Goal: Obtain resource: Obtain resource

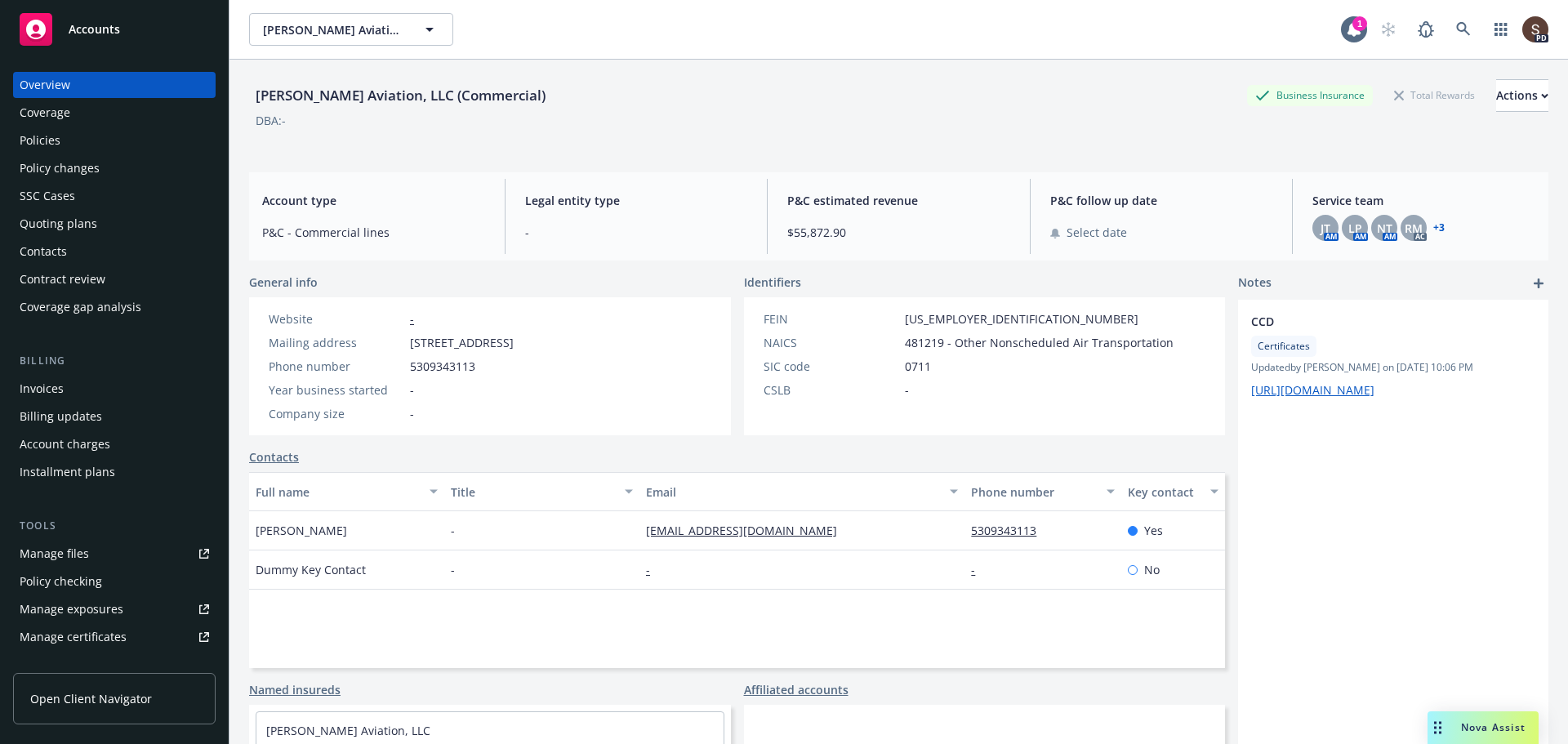
click at [50, 167] on div "Policy changes" at bounding box center [60, 167] width 80 height 26
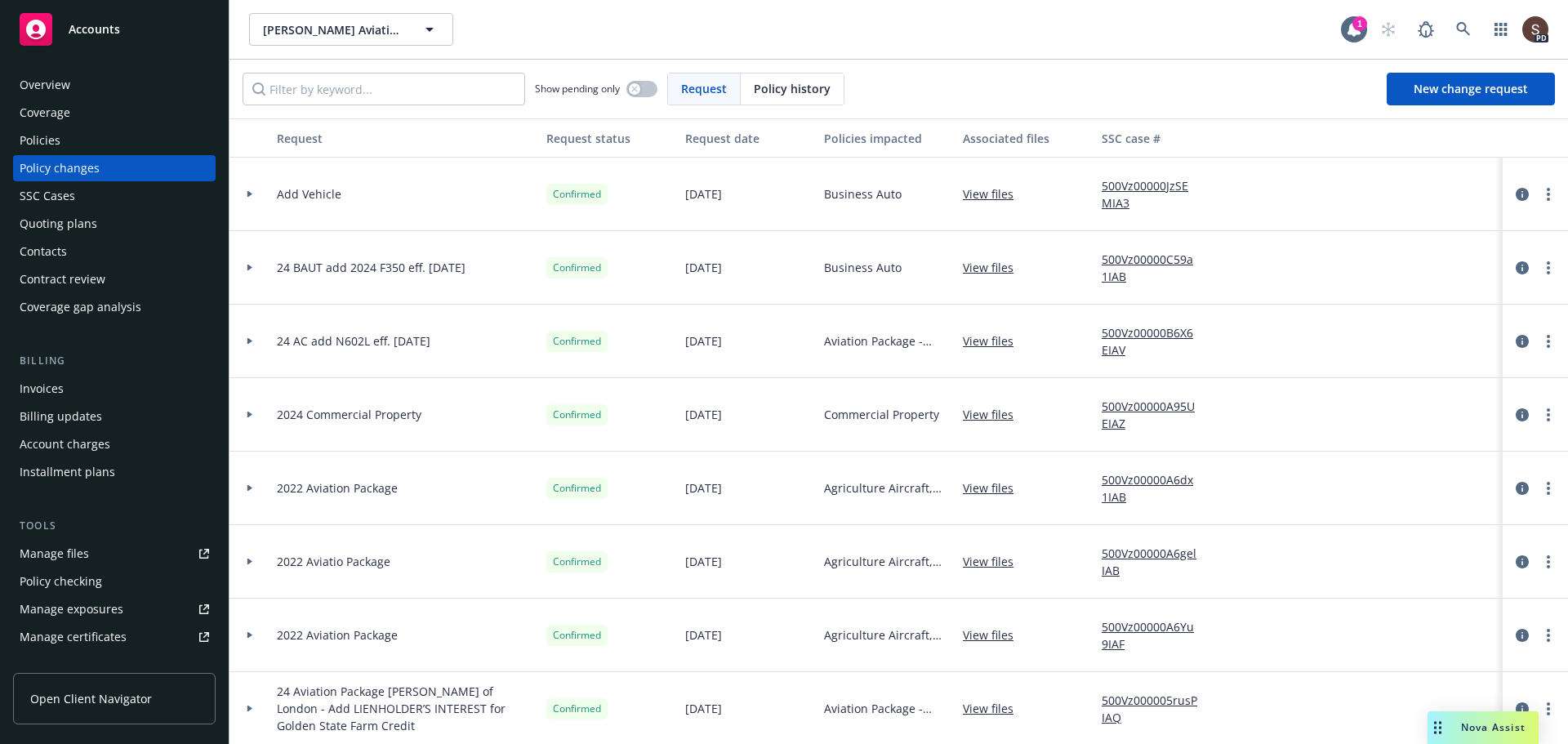
click at [87, 144] on div "Policies" at bounding box center [114, 140] width 189 height 26
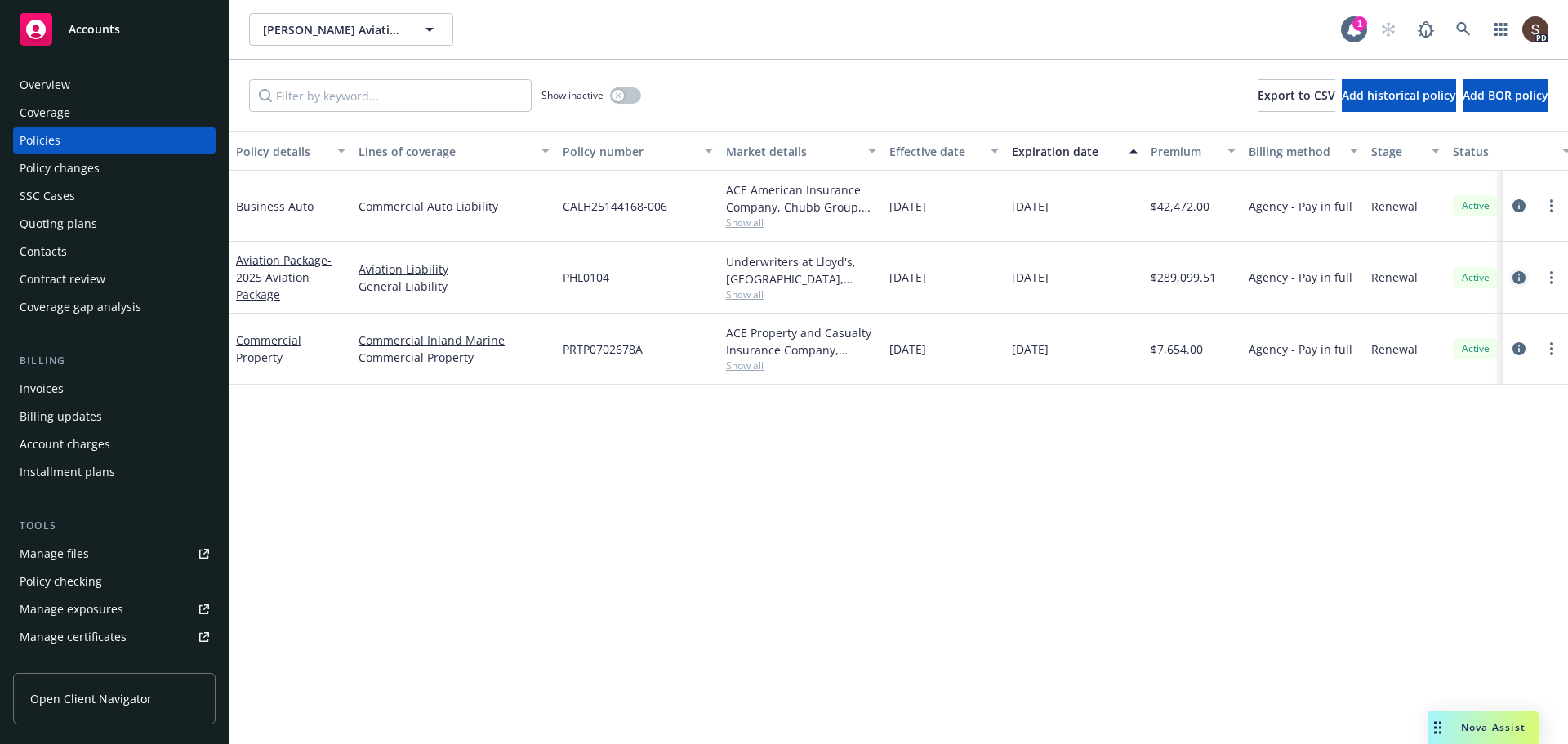
click at [1517, 281] on icon "circleInformation" at bounding box center [1518, 278] width 13 height 13
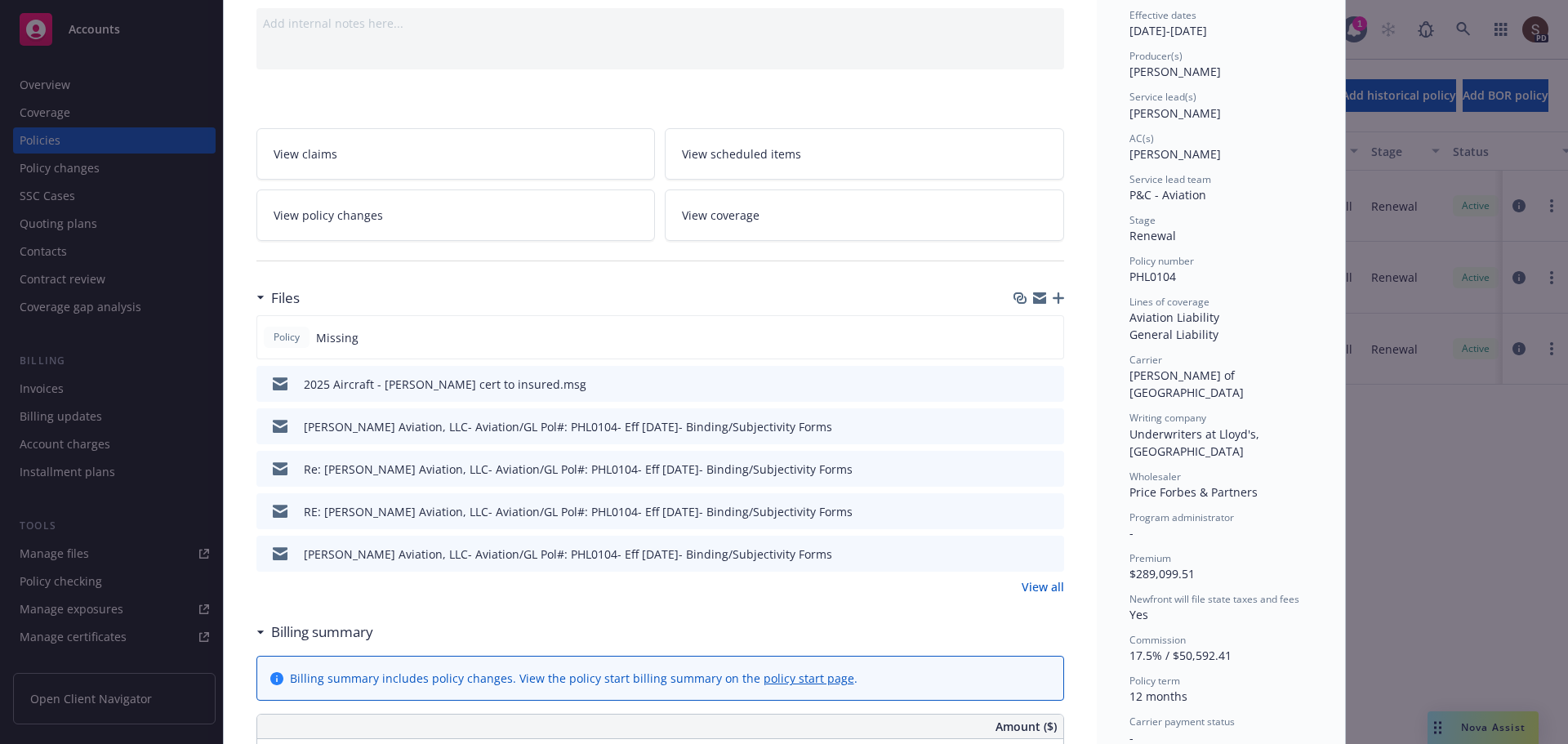
scroll to position [245, 0]
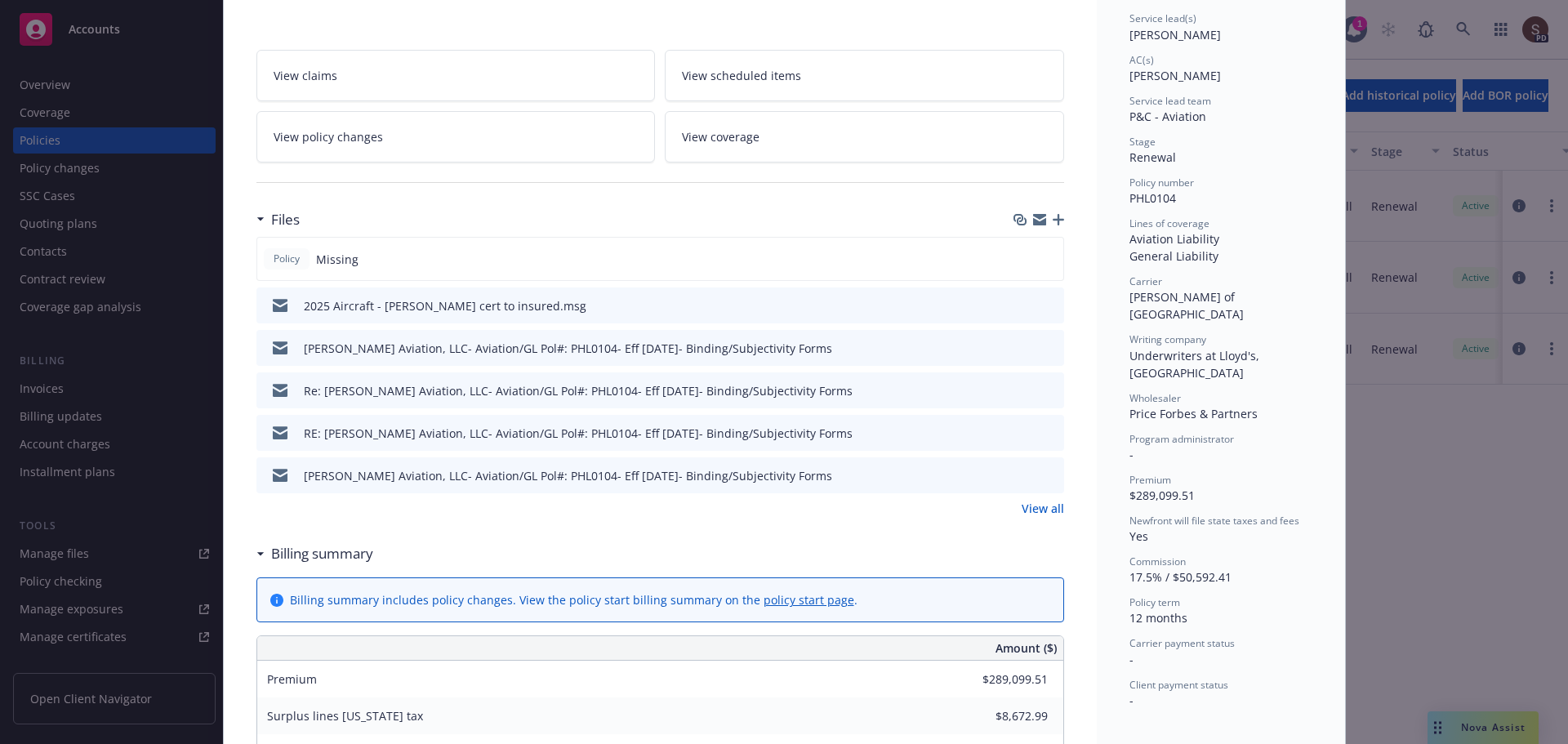
click at [1040, 513] on link "View all" at bounding box center [1043, 508] width 43 height 17
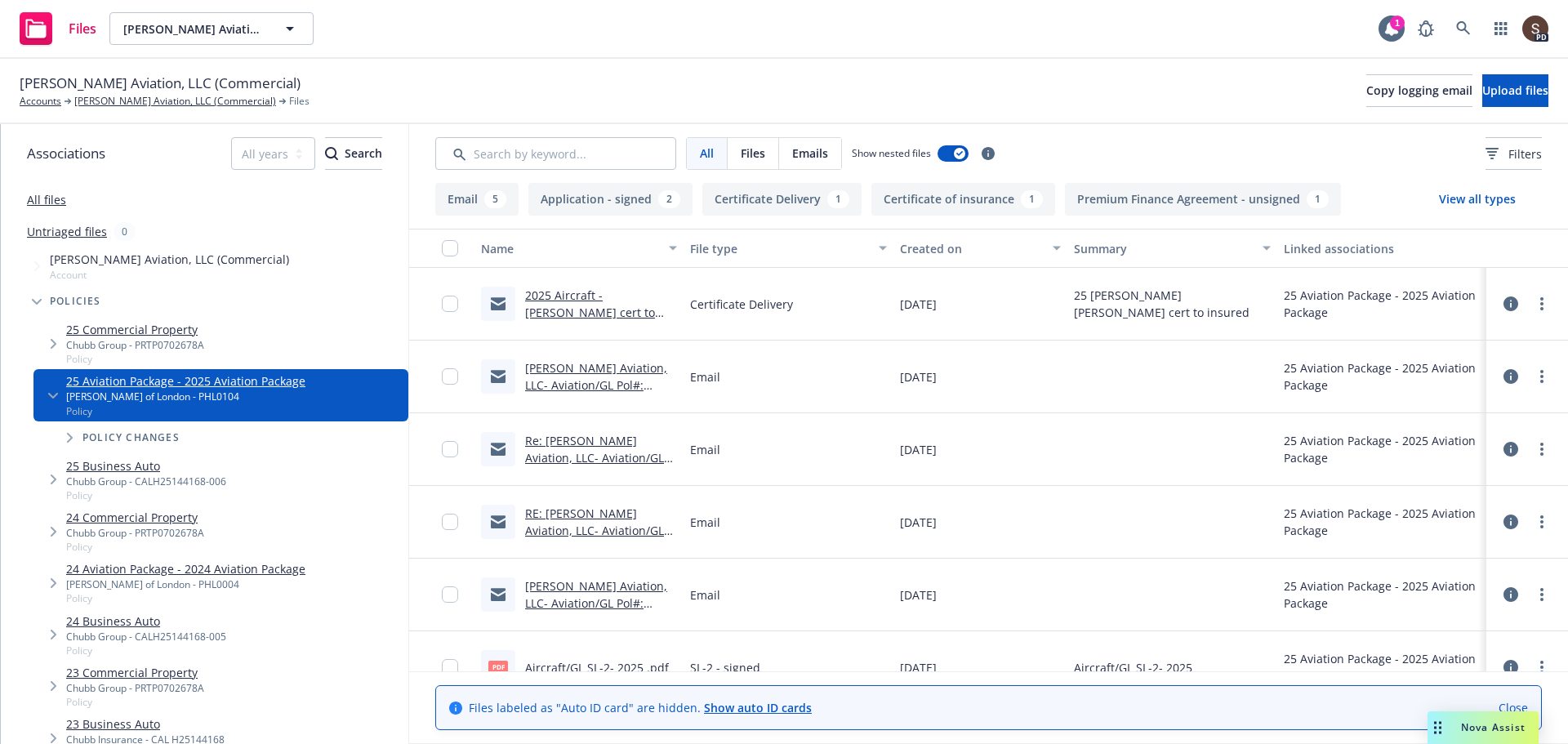
click at [607, 381] on link "[PERSON_NAME] Aviation, LLC- Aviation/GL Pol#: PHL0104- Eff [DATE]- Binding/Sub…" at bounding box center [598, 393] width 146 height 67
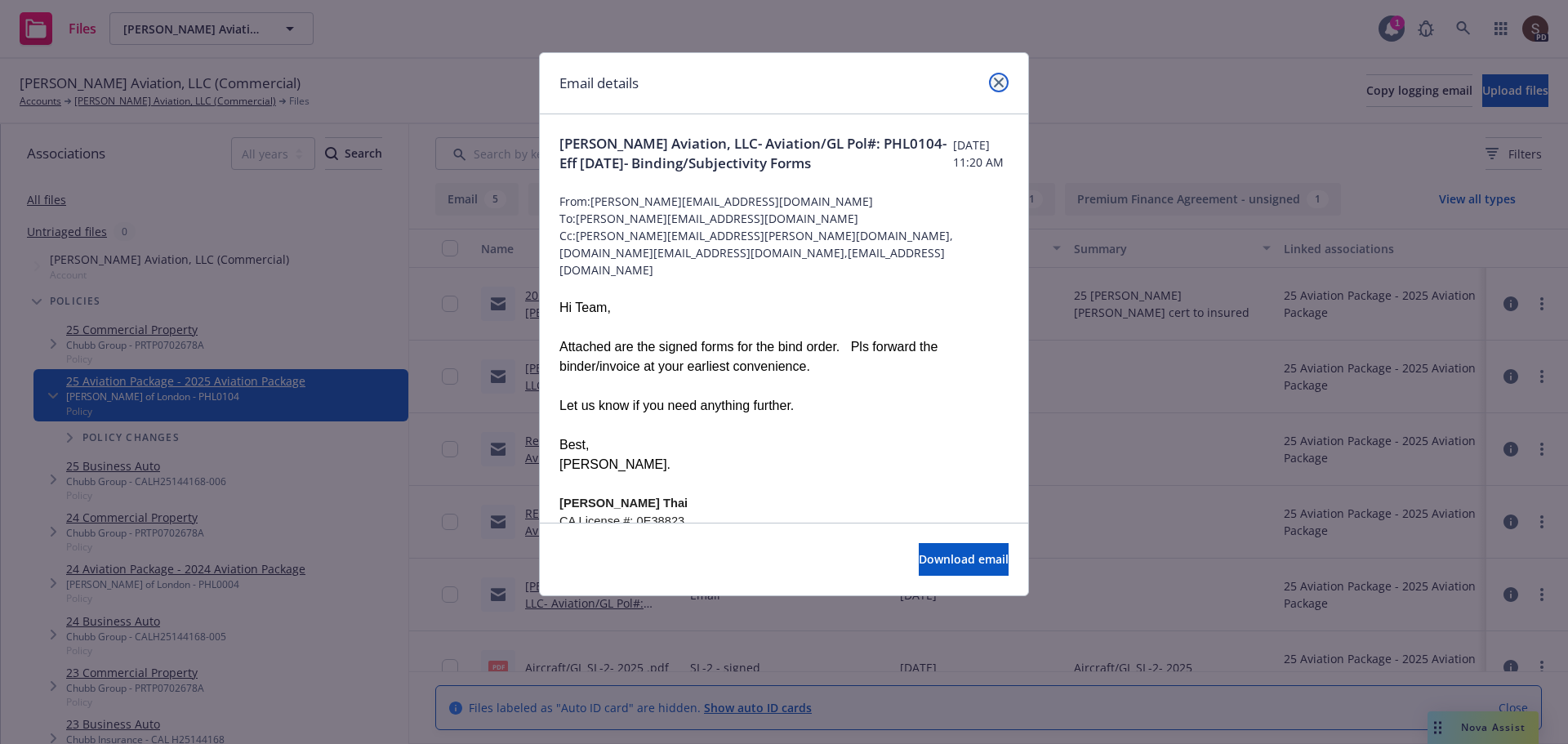
click at [1001, 79] on icon "close" at bounding box center [998, 82] width 10 height 10
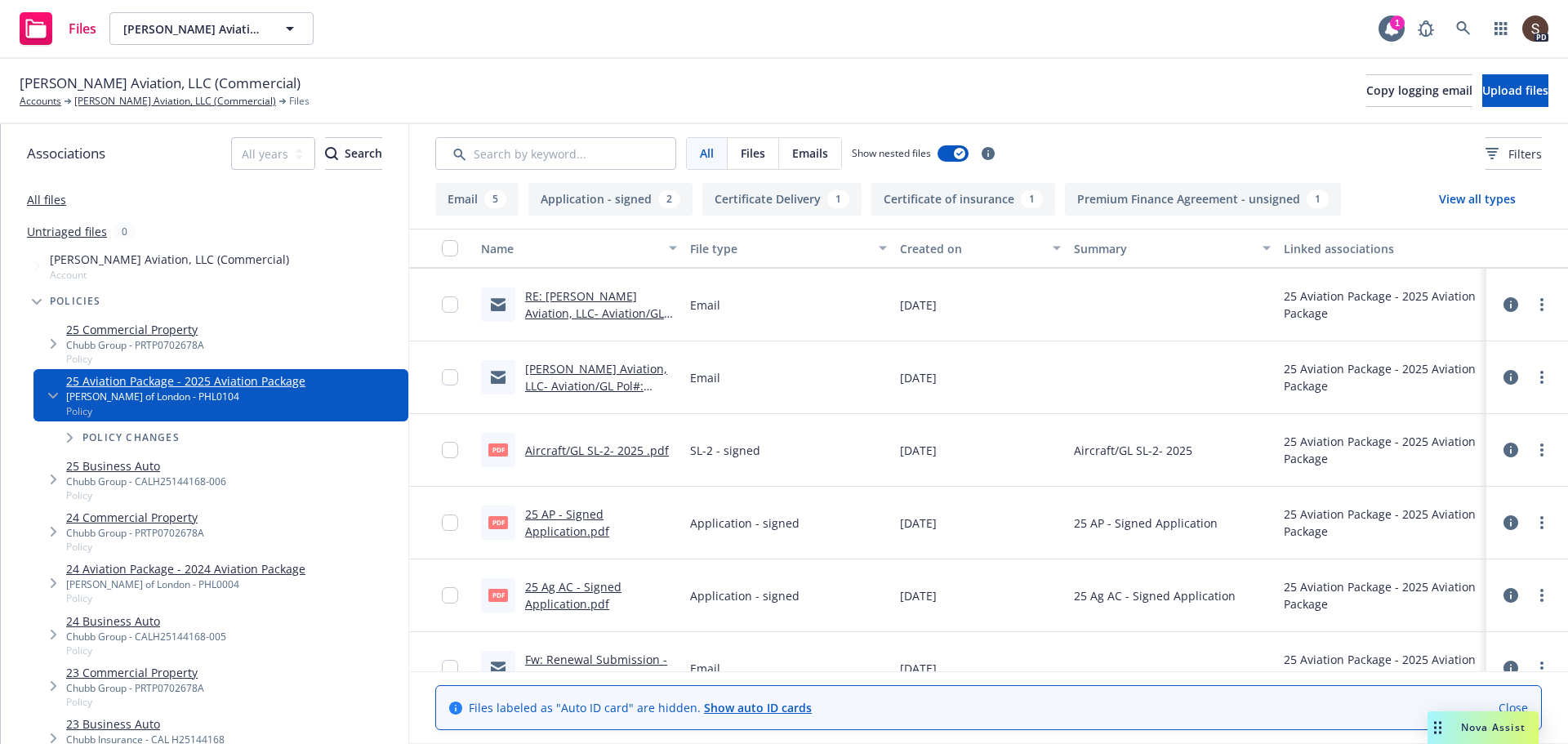
scroll to position [245, 0]
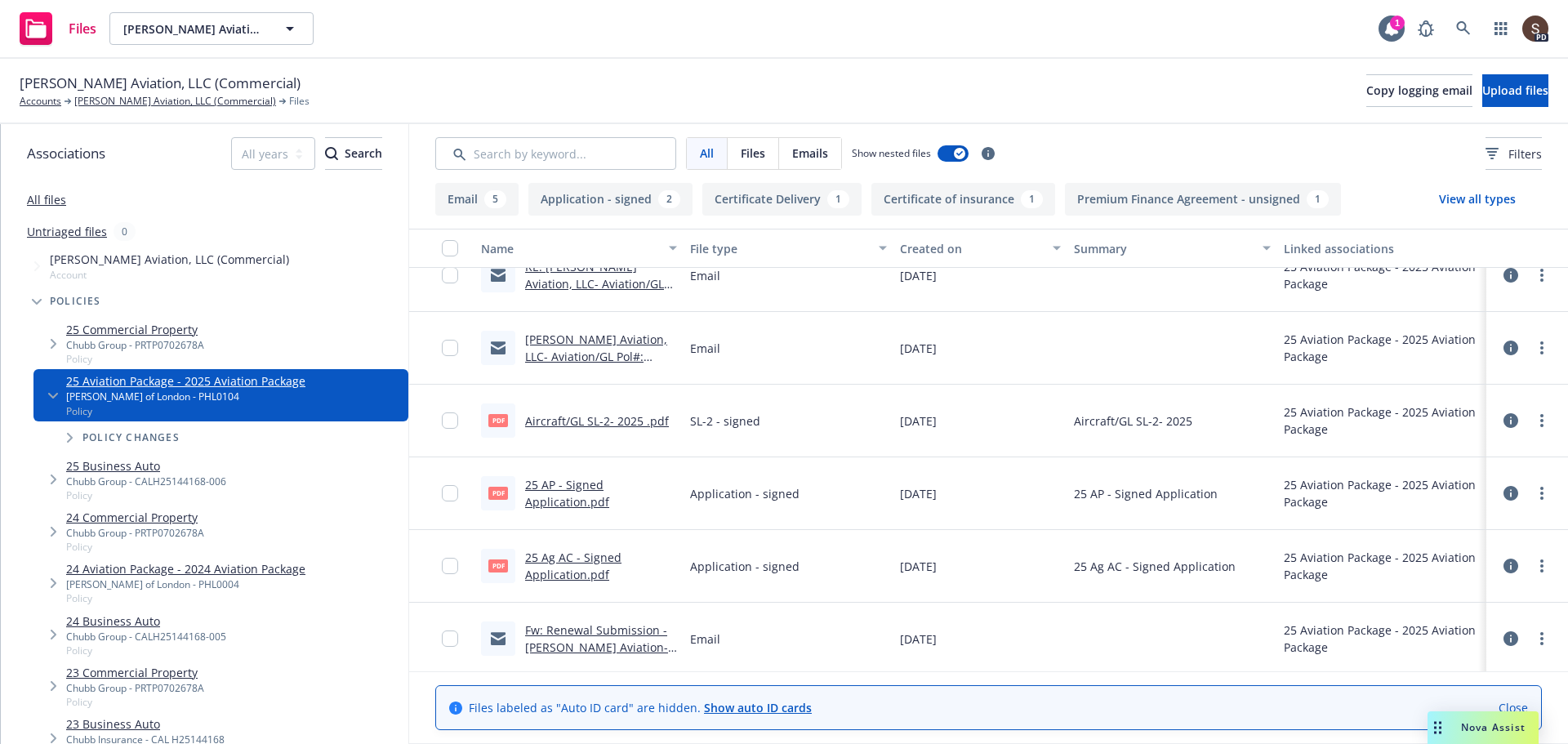
click at [608, 644] on link "Fw: Renewal Submission - [PERSON_NAME] Aviation- Confirmed Bind ORDER" at bounding box center [596, 648] width 143 height 50
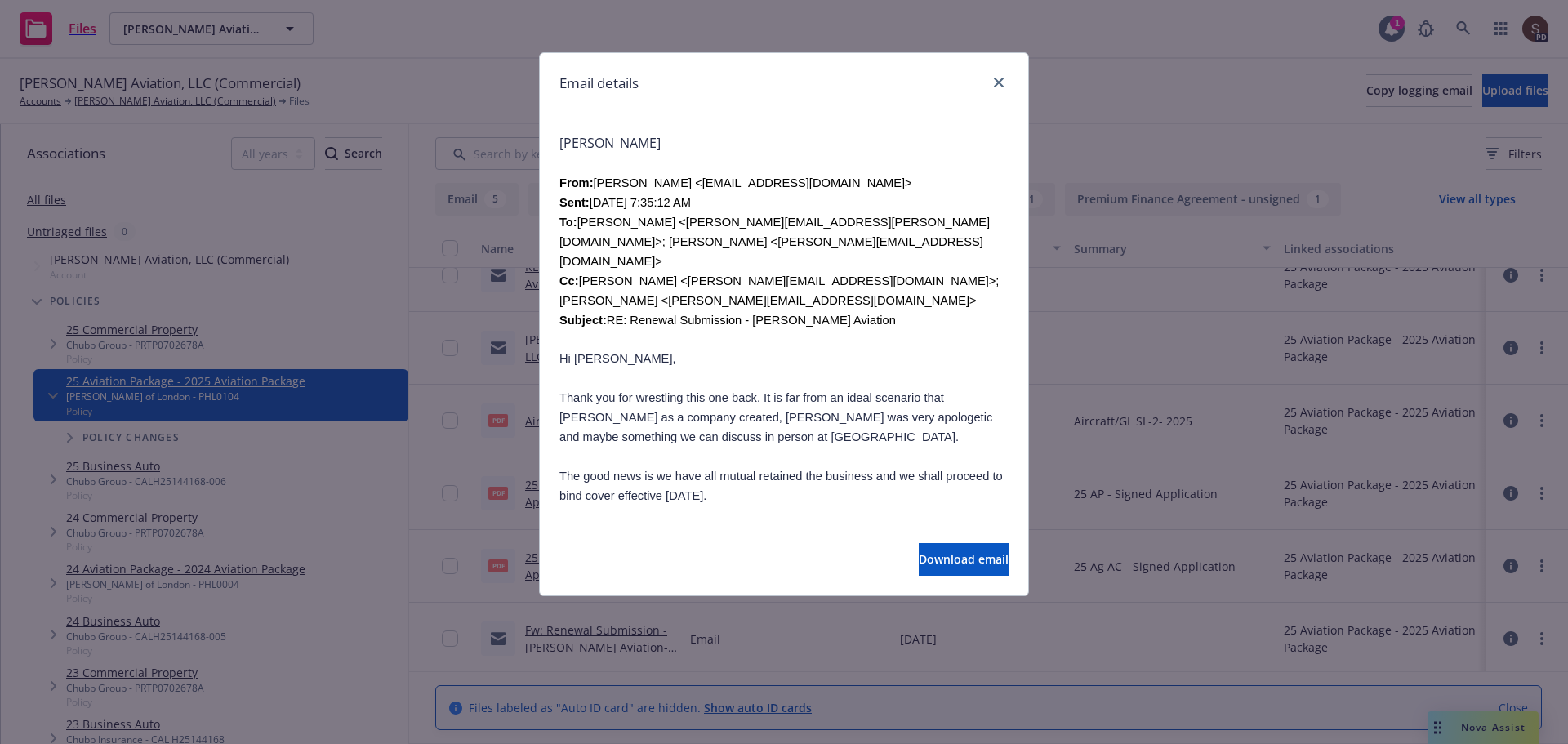
scroll to position [817, 0]
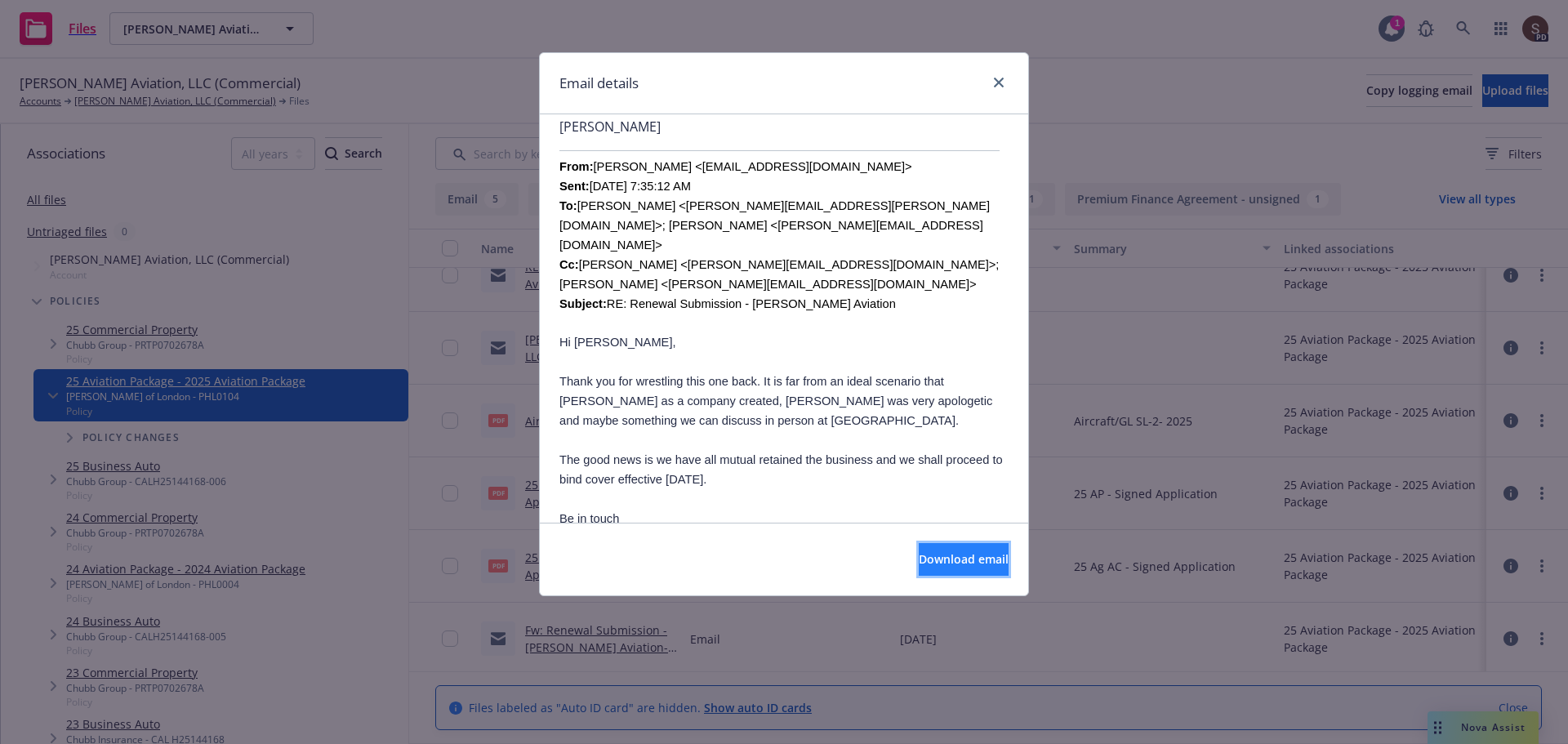
click at [953, 565] on span "Download email" at bounding box center [963, 559] width 90 height 15
click at [1002, 79] on icon "close" at bounding box center [998, 82] width 10 height 10
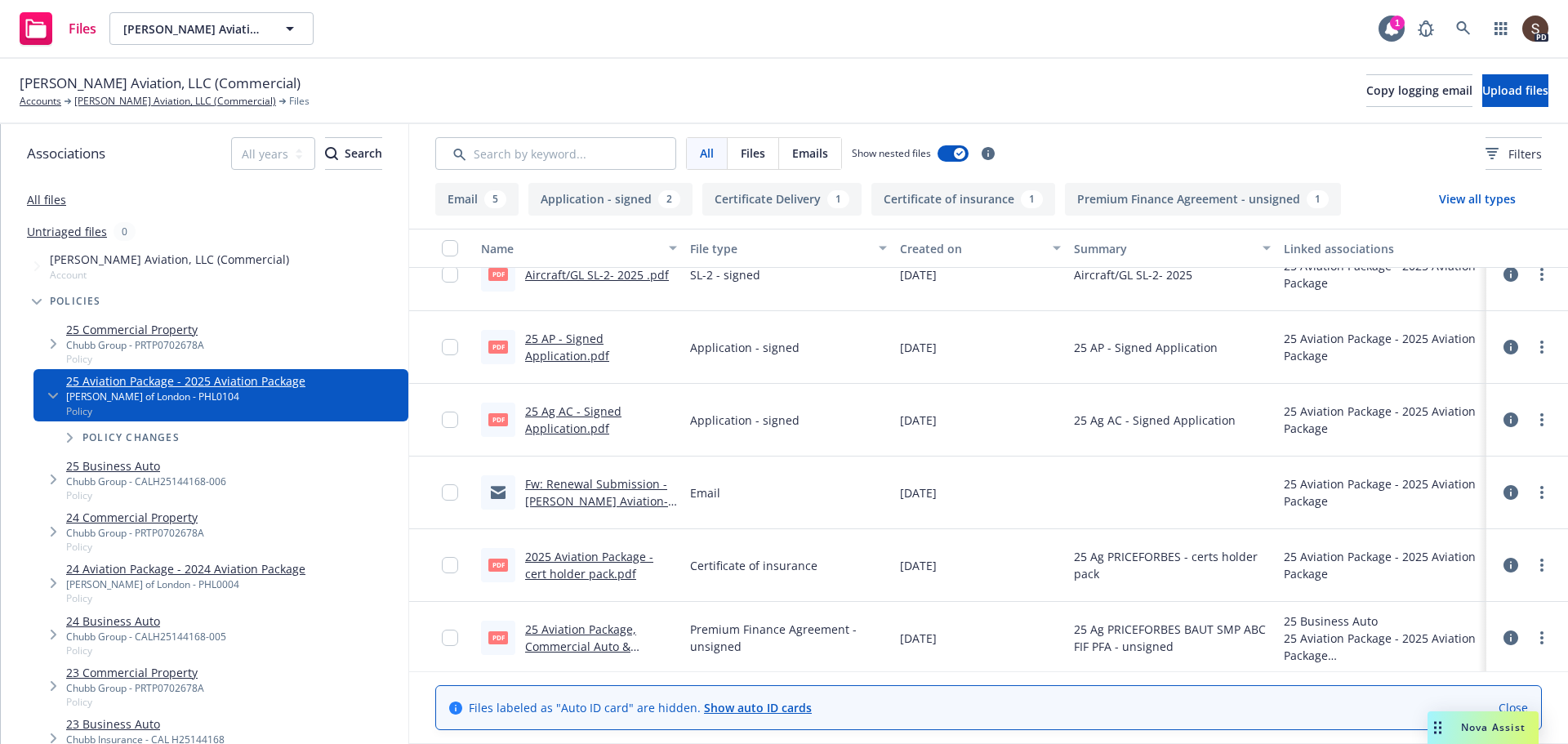
scroll to position [393, 0]
click at [134, 97] on link "[PERSON_NAME] Aviation, LLC (Commercial)" at bounding box center [175, 101] width 202 height 15
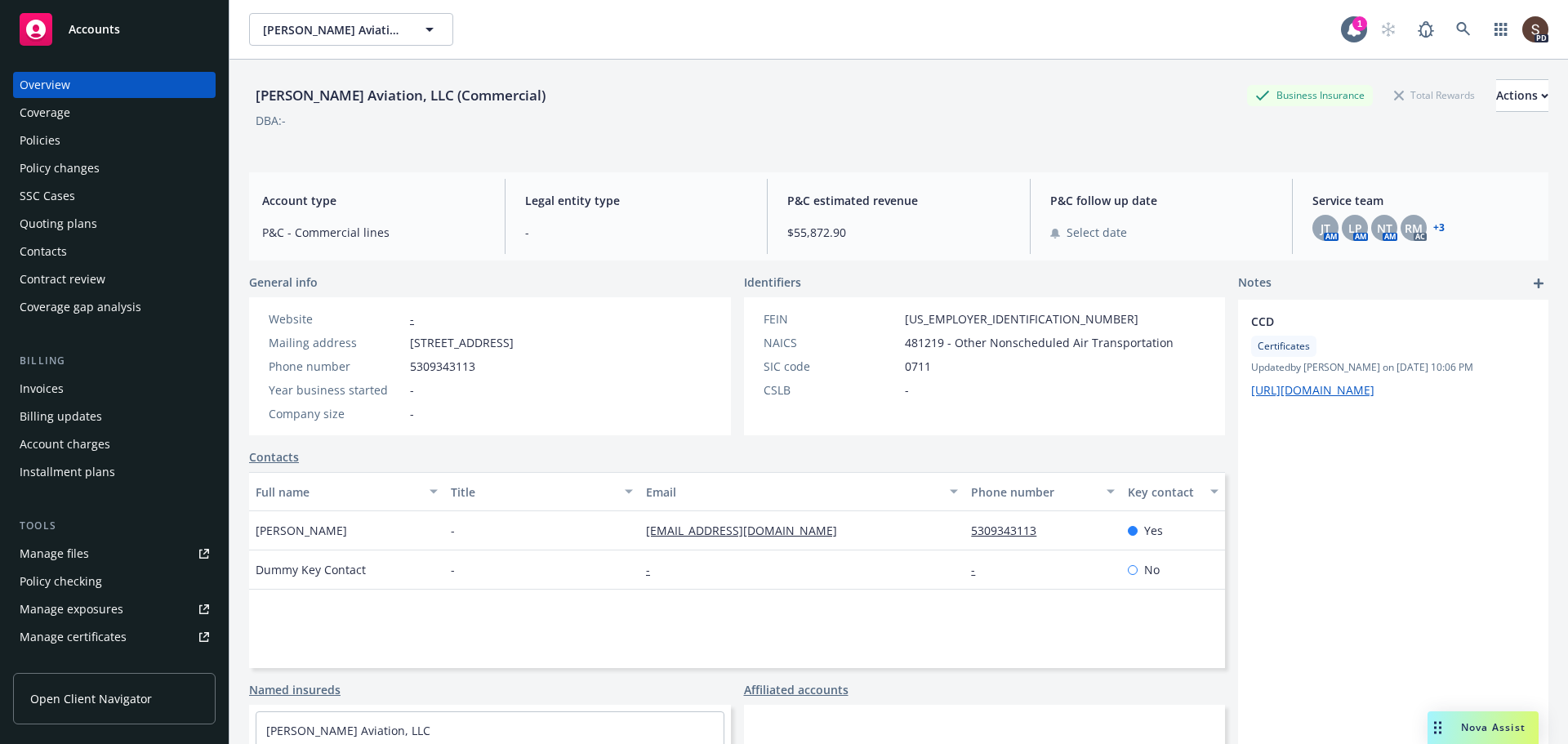
click at [63, 547] on div "Manage files" at bounding box center [54, 554] width 69 height 26
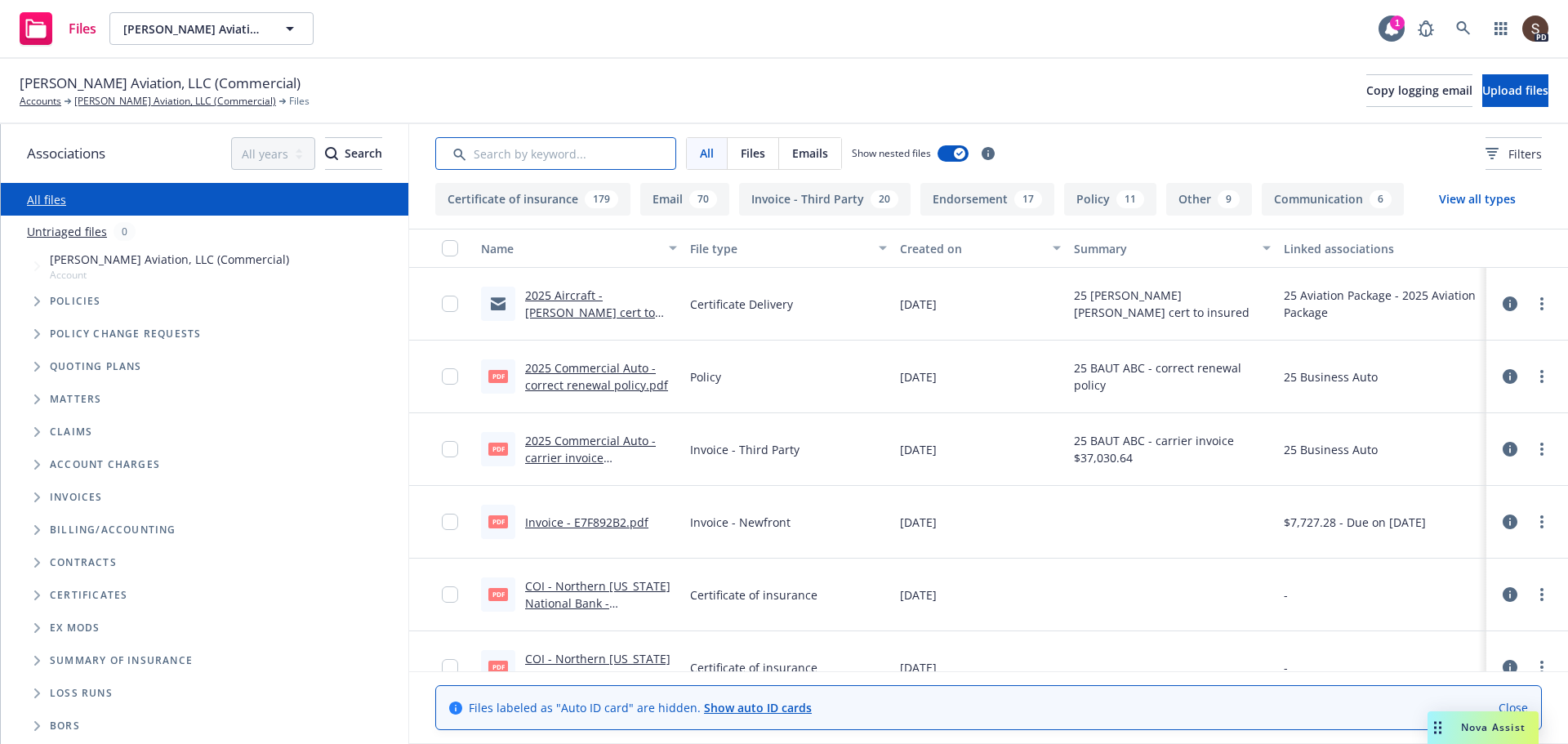
click at [612, 161] on input "Search by keyword..." at bounding box center [555, 153] width 241 height 33
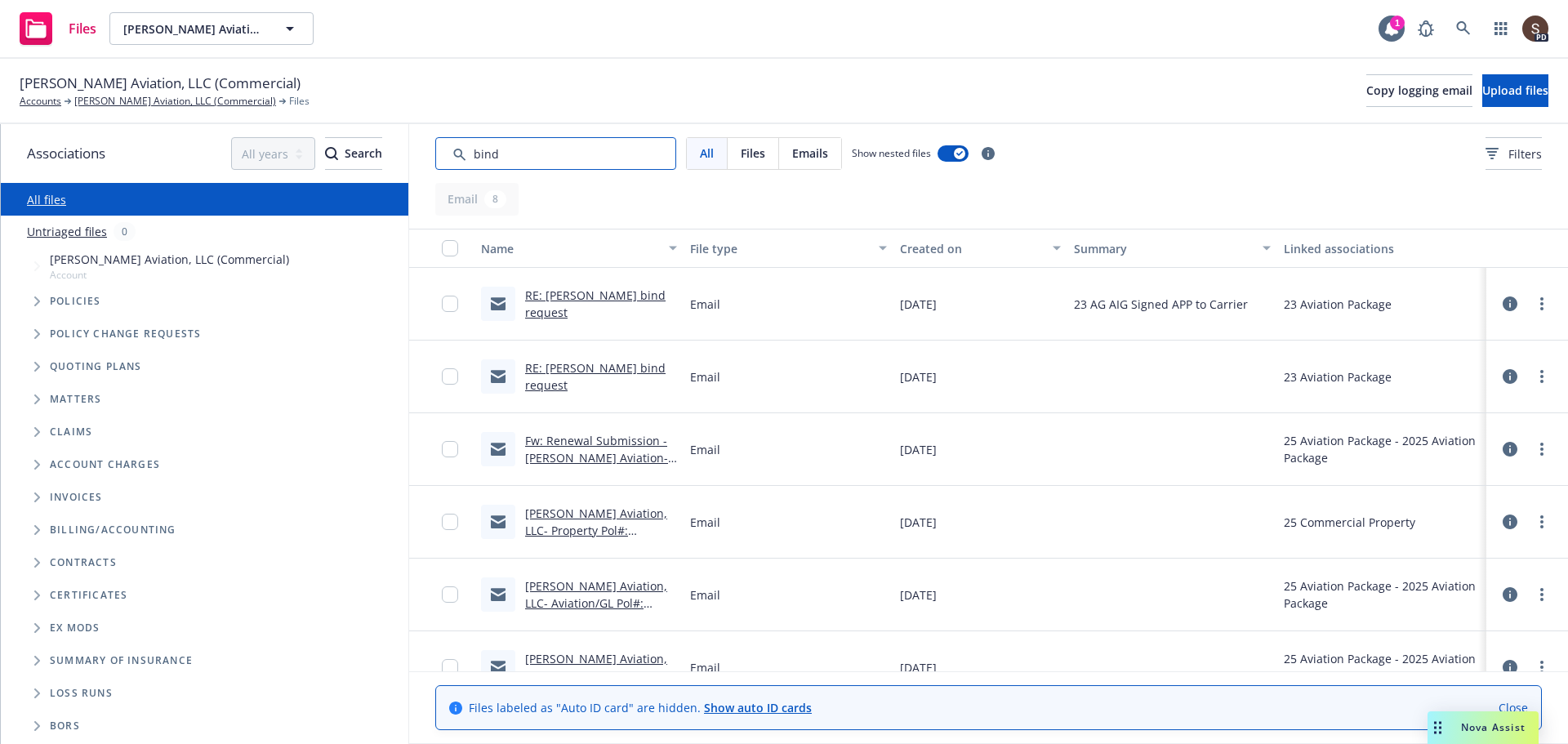
scroll to position [177, 0]
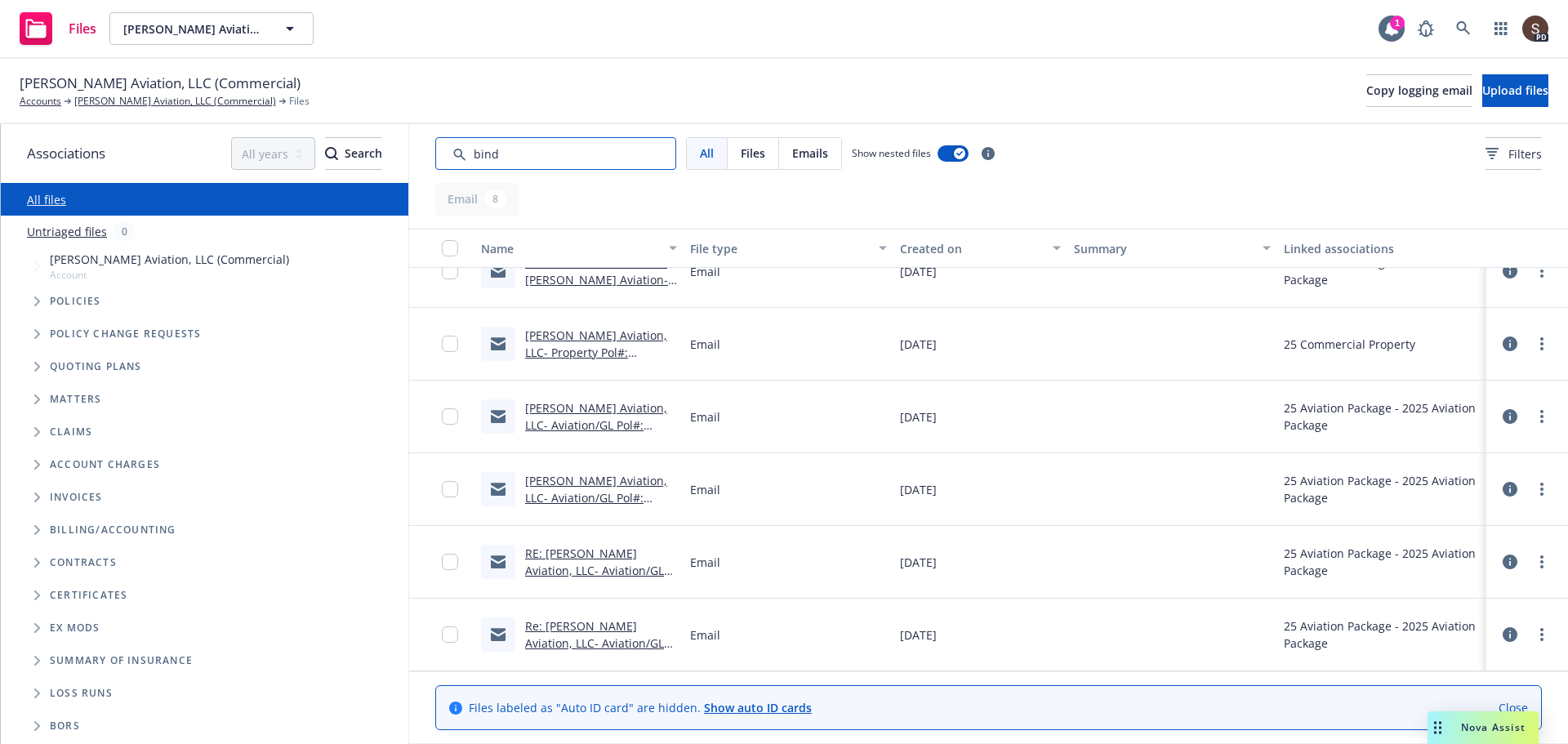
type input "bind"
click at [642, 415] on link "Regenald Michaud Aviation, LLC- Aviation/GL Pol#: PHL0104- Eff 2/16/2025- Bindi…" at bounding box center [598, 433] width 146 height 67
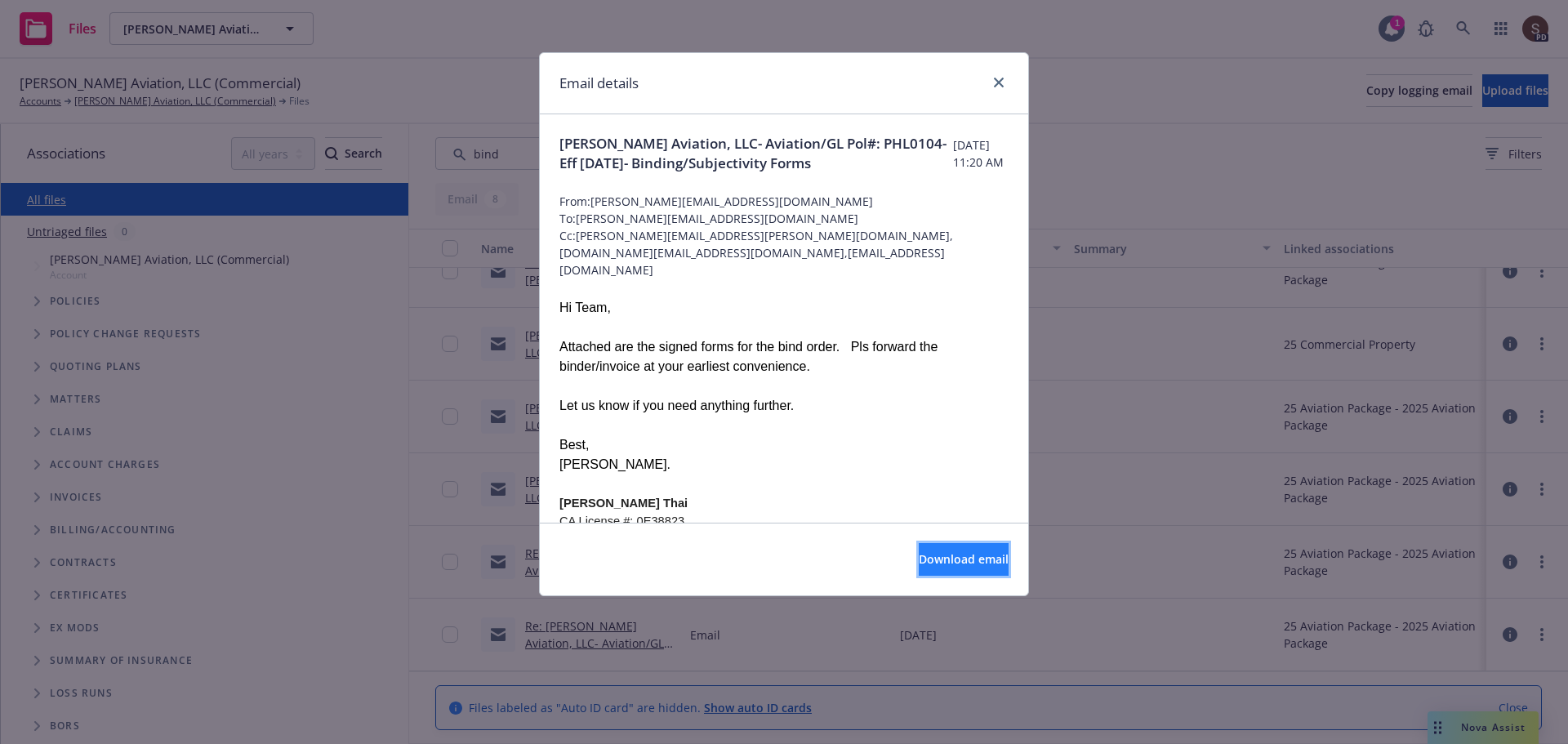
click at [934, 552] on span "Download email" at bounding box center [963, 559] width 90 height 15
click at [993, 89] on link "close" at bounding box center [999, 83] width 20 height 20
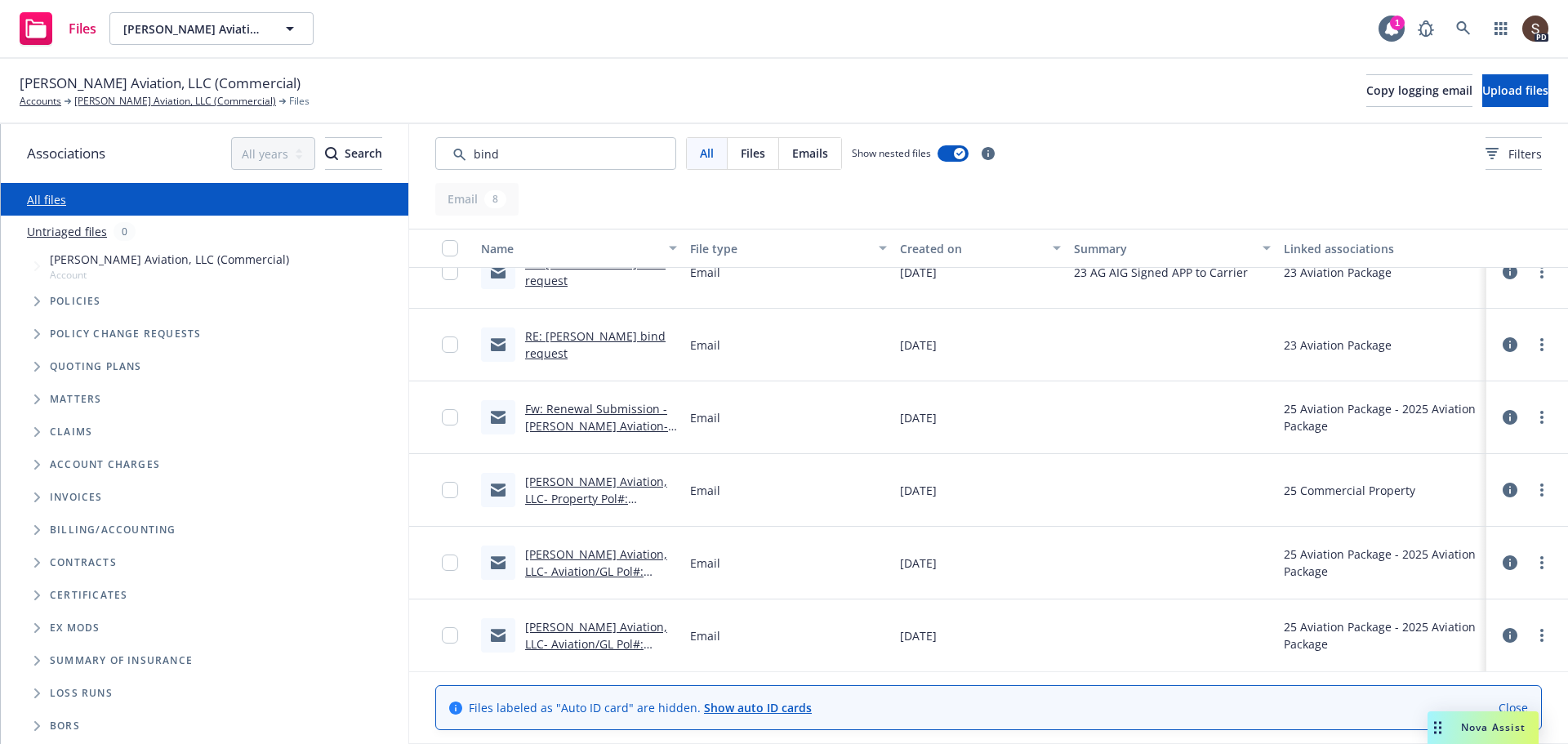
scroll to position [14, 0]
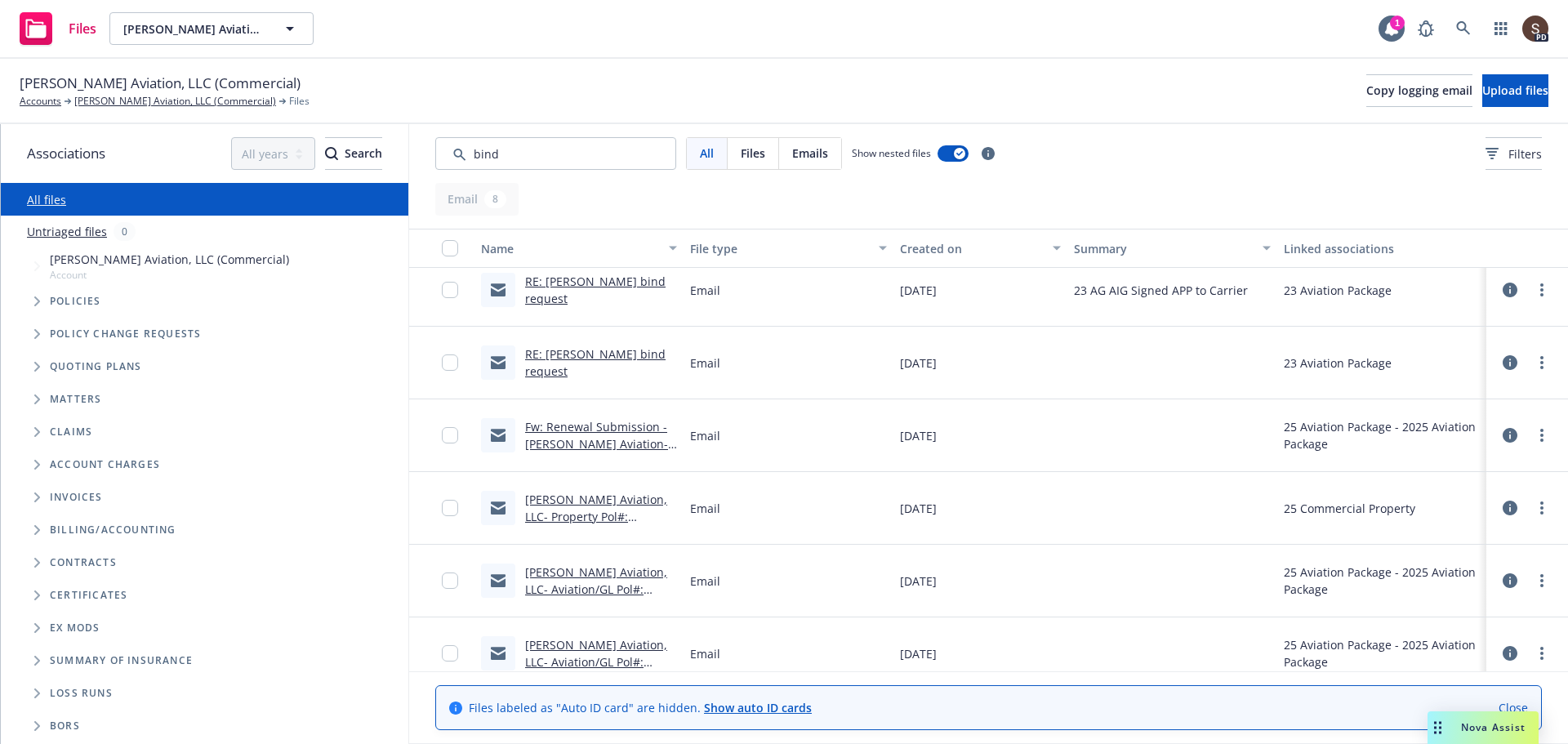
click at [534, 657] on link "Regenald Michaud Aviation, LLC- Aviation/GL Pol#: PHL0104- Eff 2/16/2025- Bindi…" at bounding box center [598, 670] width 146 height 67
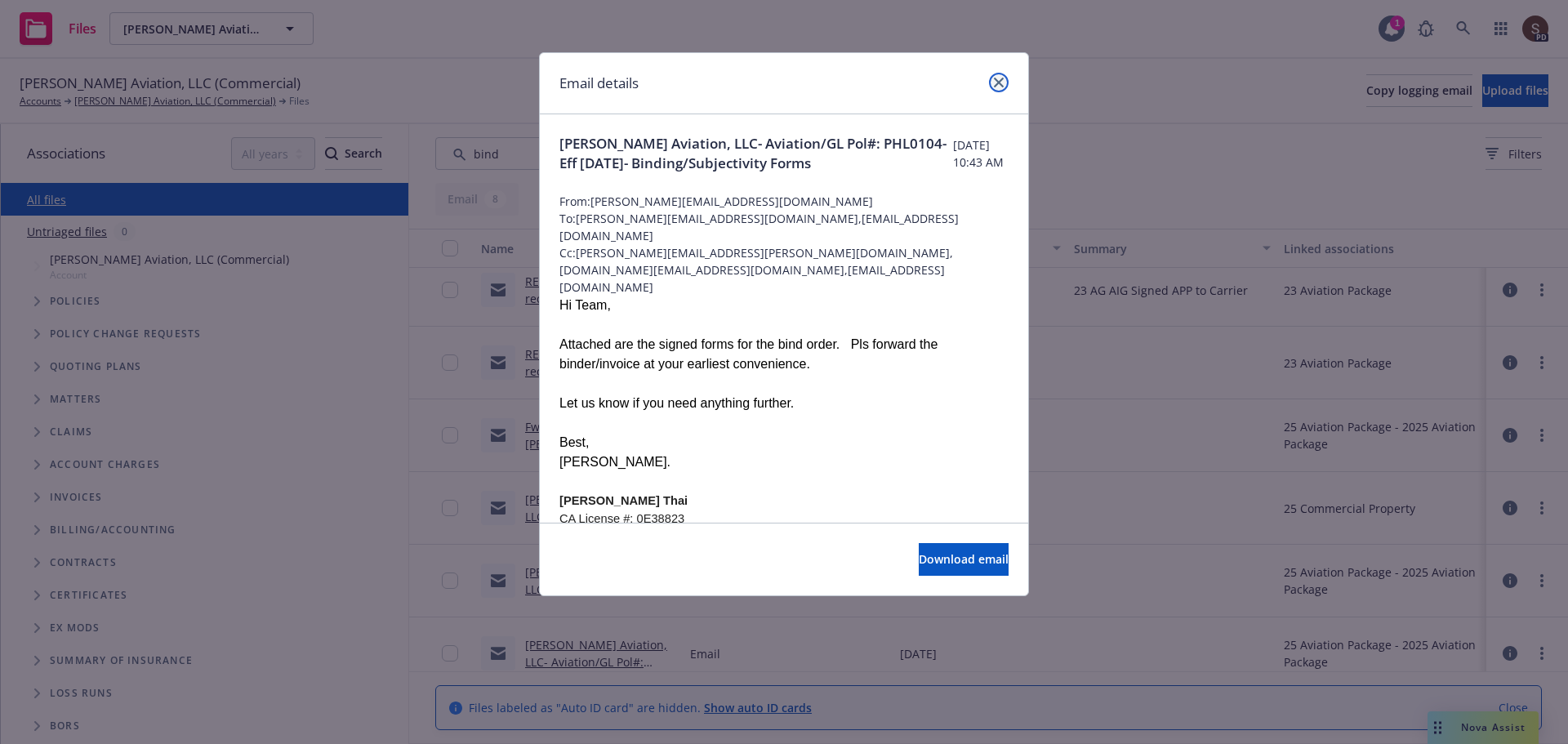
click at [999, 82] on icon "close" at bounding box center [998, 82] width 10 height 10
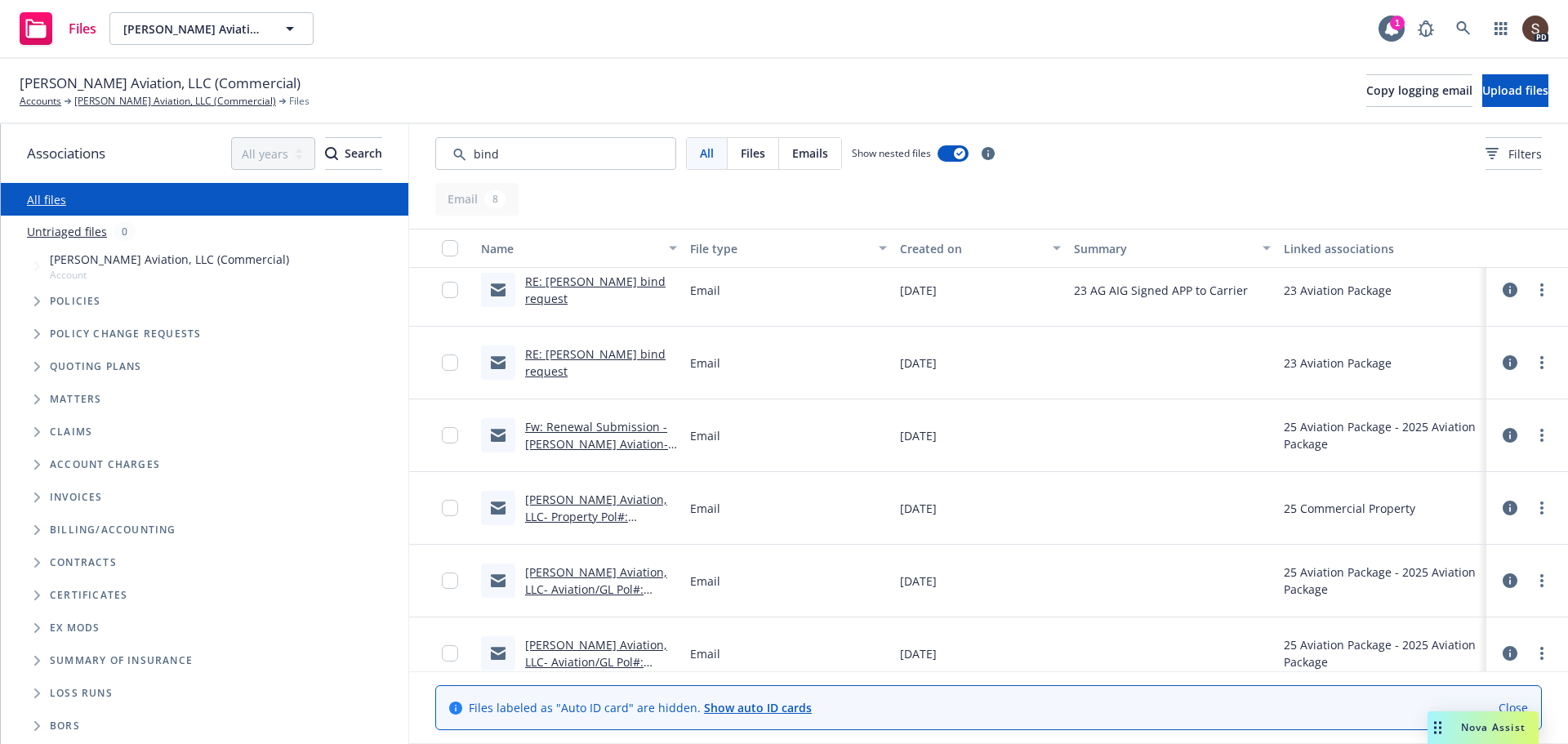
click at [550, 564] on link "Regenald Michaud Aviation, LLC- Aviation/GL Pol#: PHL0104- Eff 2/16/2025- Bindi…" at bounding box center [598, 597] width 146 height 67
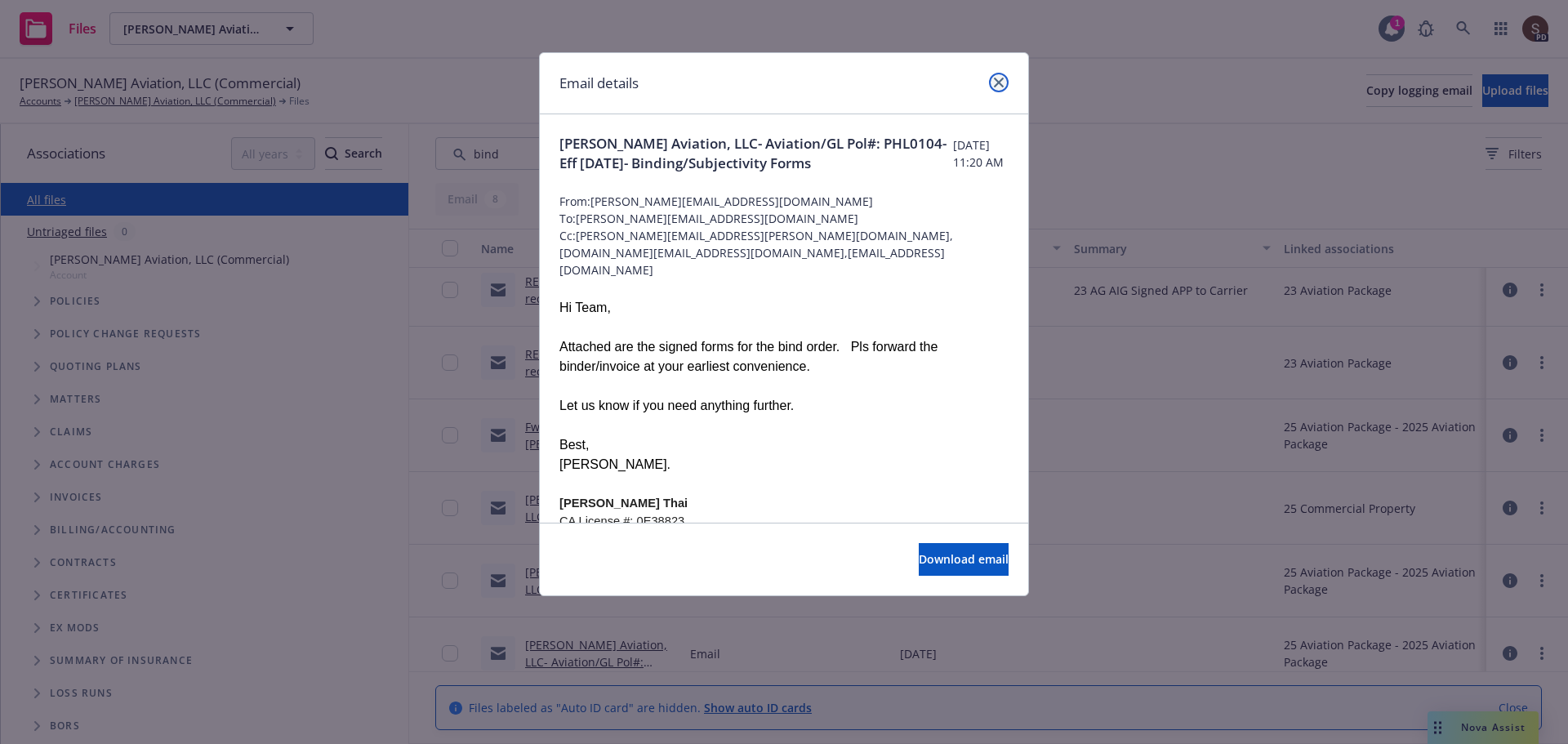
click at [1003, 77] on icon "close" at bounding box center [998, 82] width 10 height 10
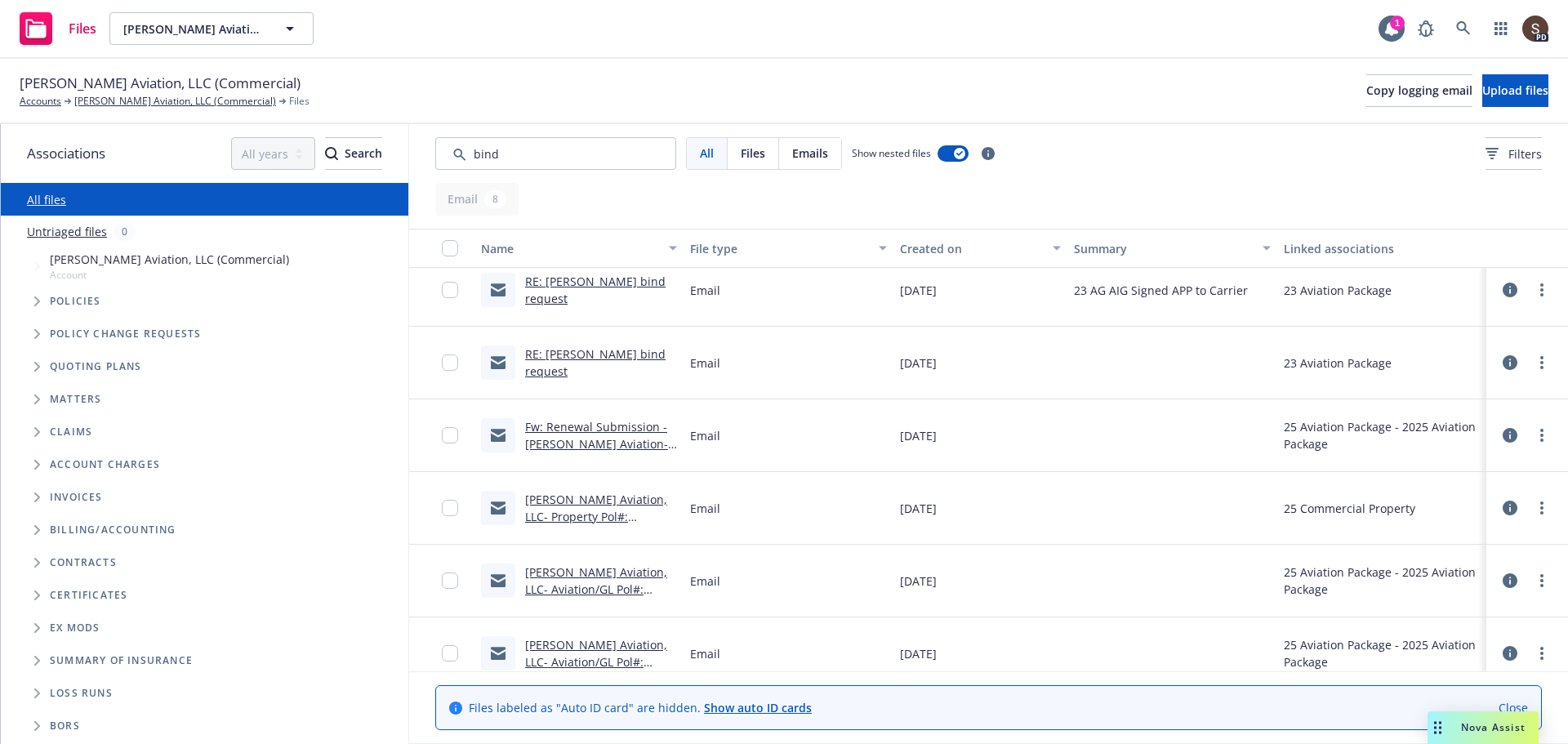
click at [565, 439] on link "Fw: Renewal Submission - Regenald Michaud Aviation- Confirmed Bind ORDER" at bounding box center [596, 444] width 143 height 50
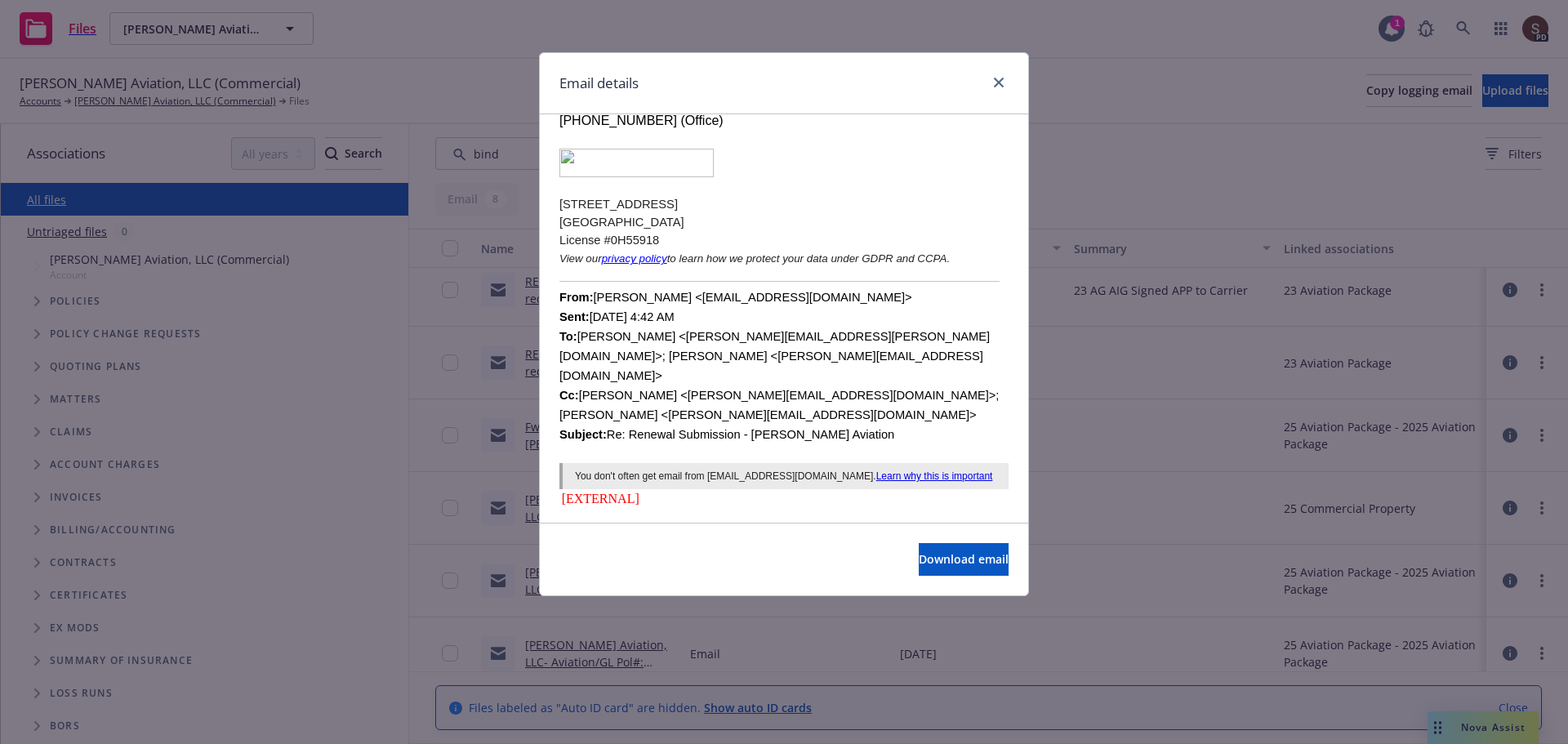
scroll to position [0, 0]
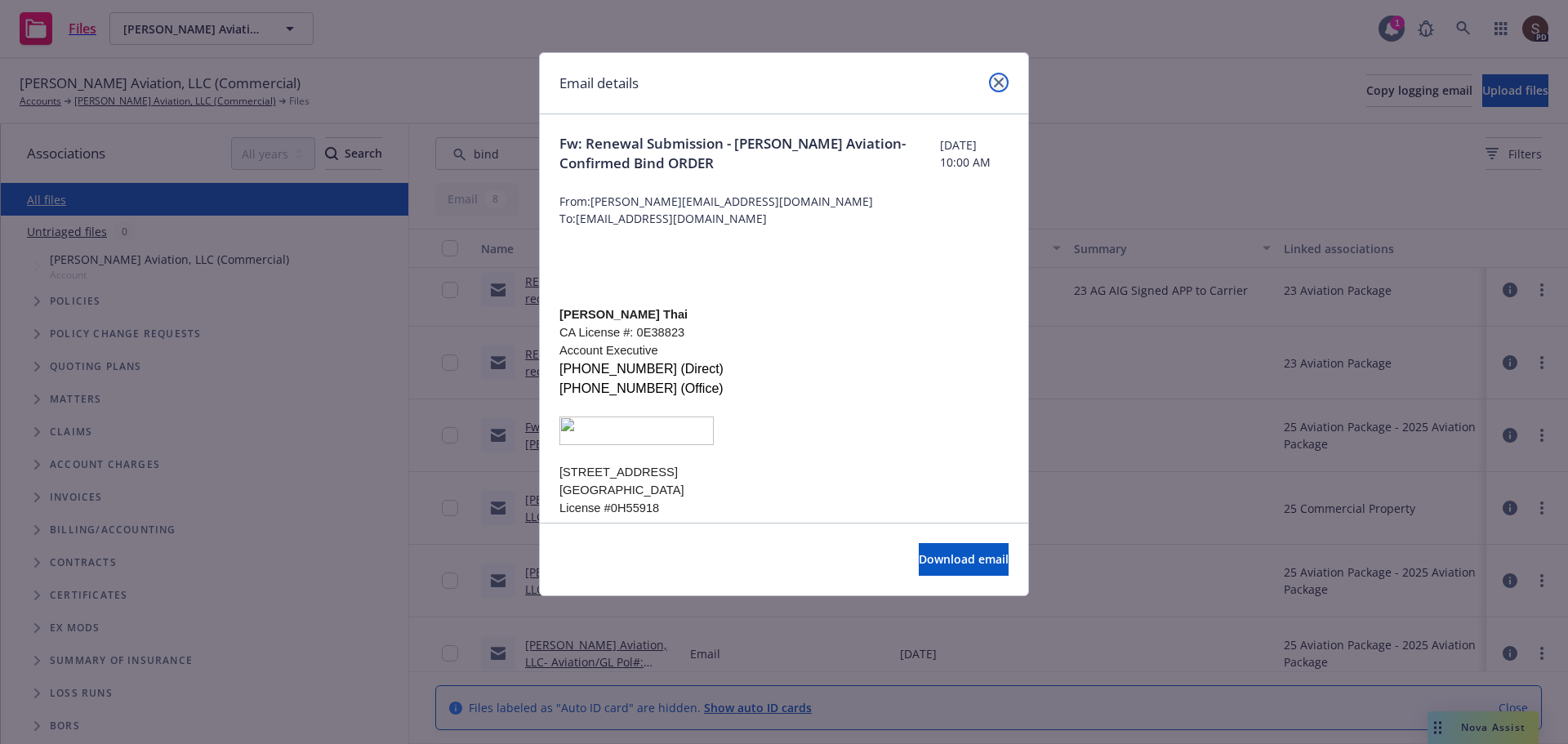
click at [995, 85] on icon "close" at bounding box center [998, 82] width 10 height 10
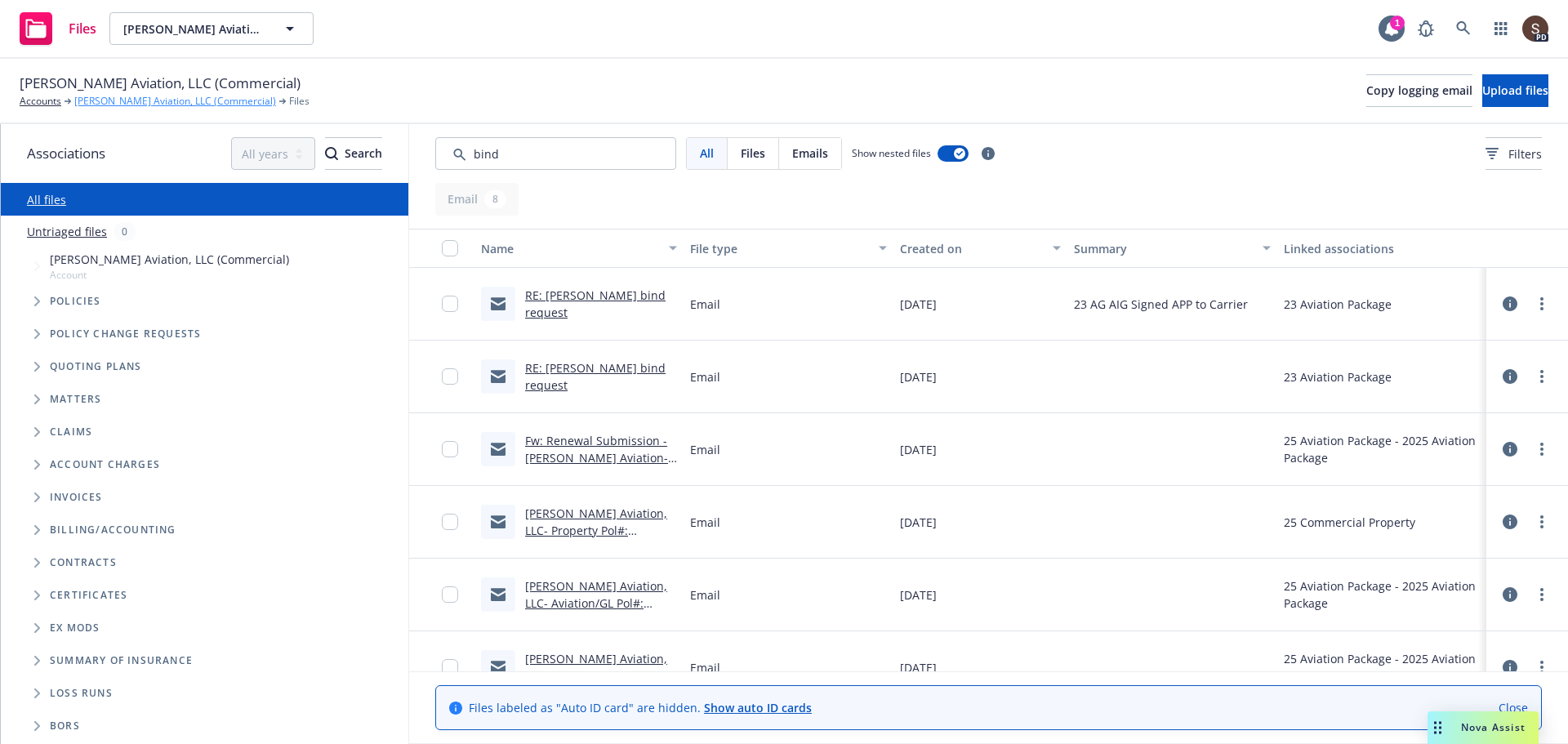
click at [109, 102] on link "Regenald Michaud Aviation, LLC (Commercial)" at bounding box center [175, 101] width 202 height 15
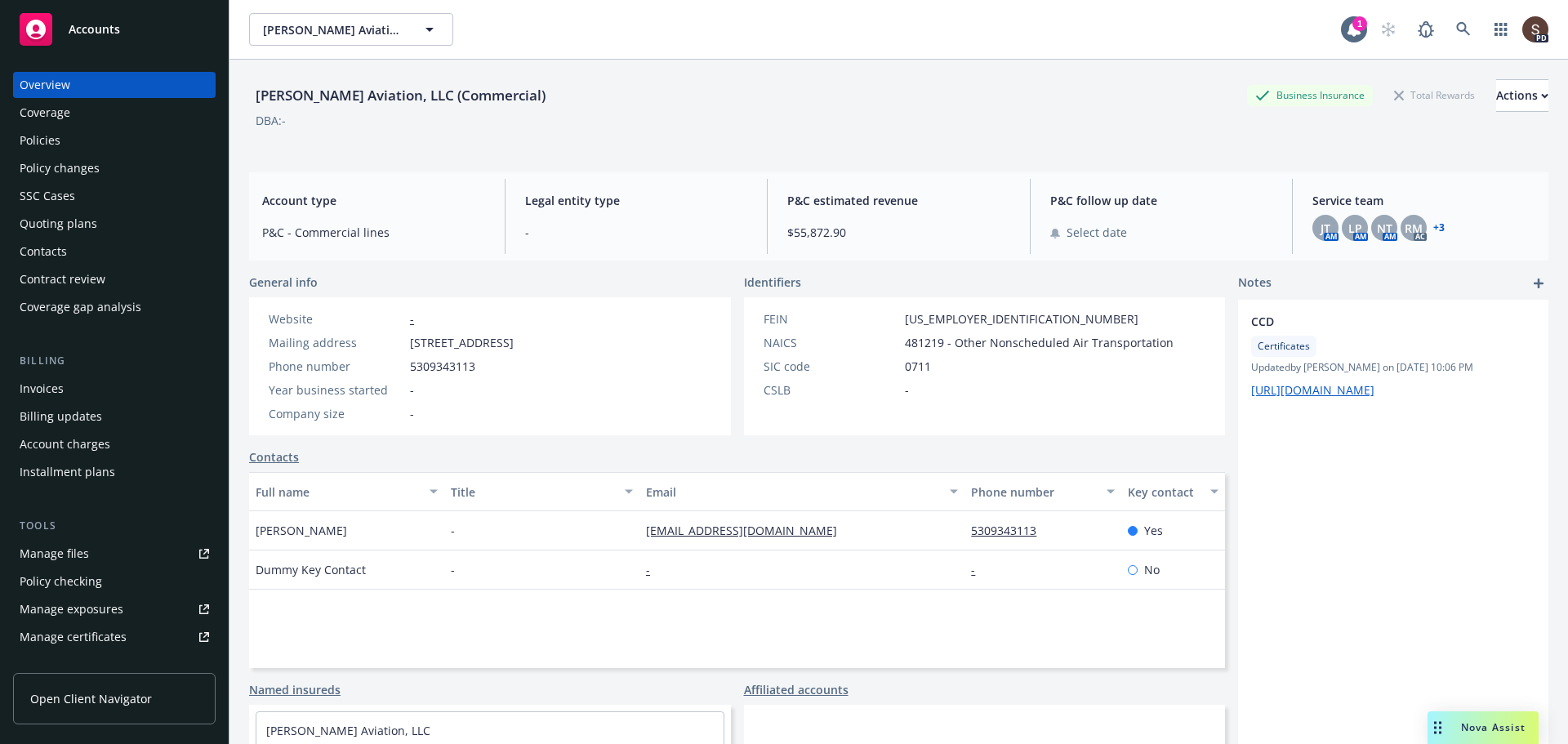
click at [52, 549] on div "Manage files" at bounding box center [54, 554] width 69 height 26
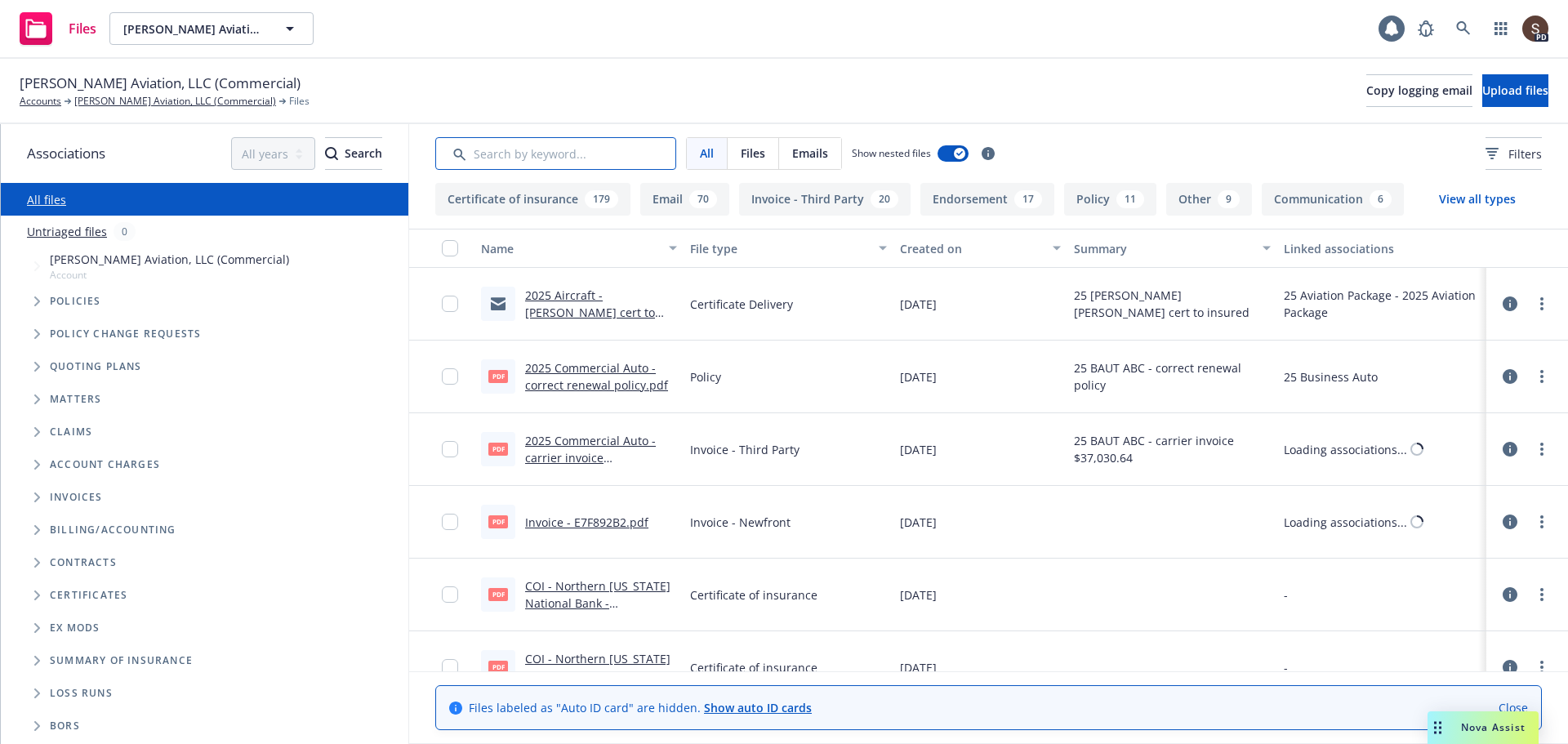
click at [464, 155] on input "Search by keyword..." at bounding box center [555, 153] width 241 height 33
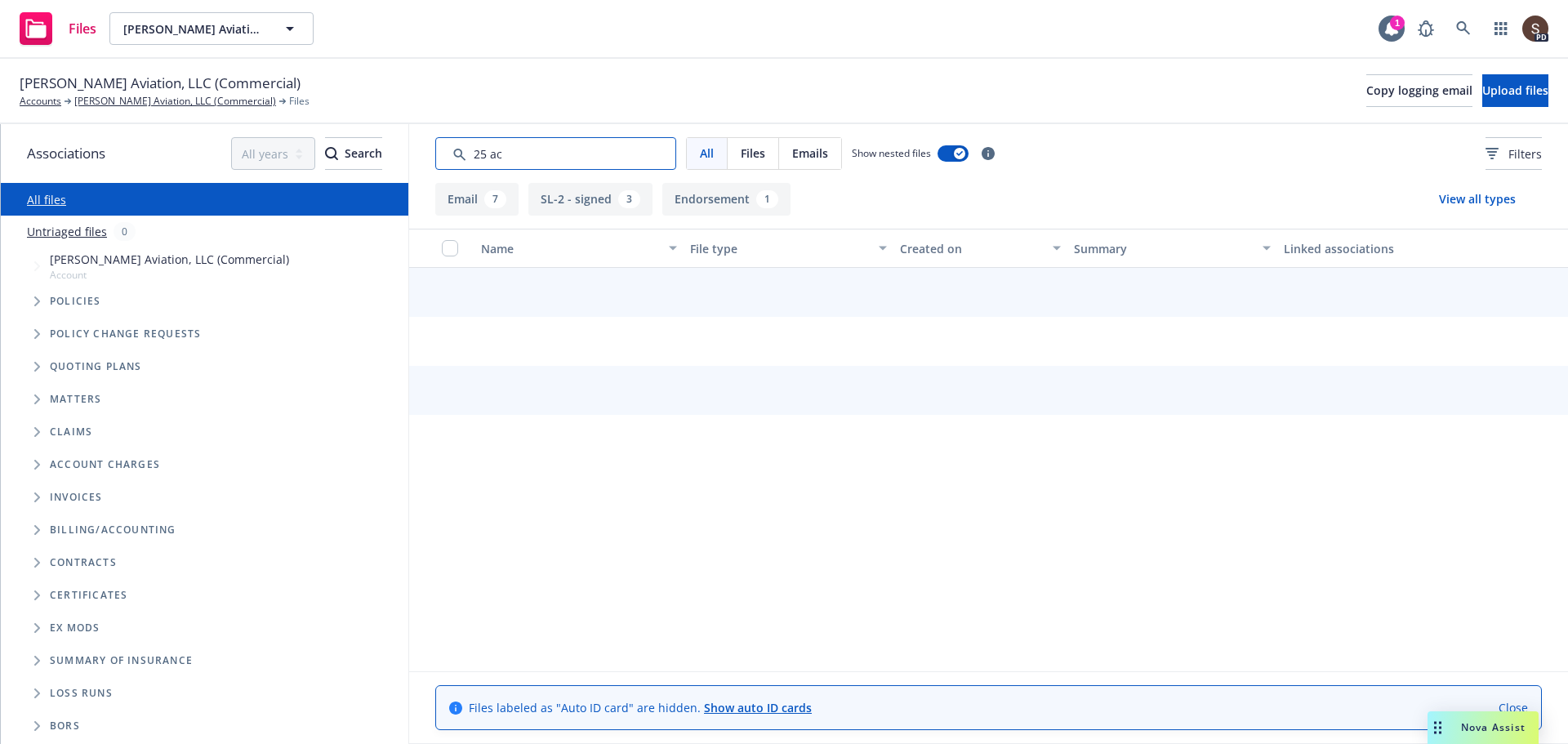
type input "25 ac"
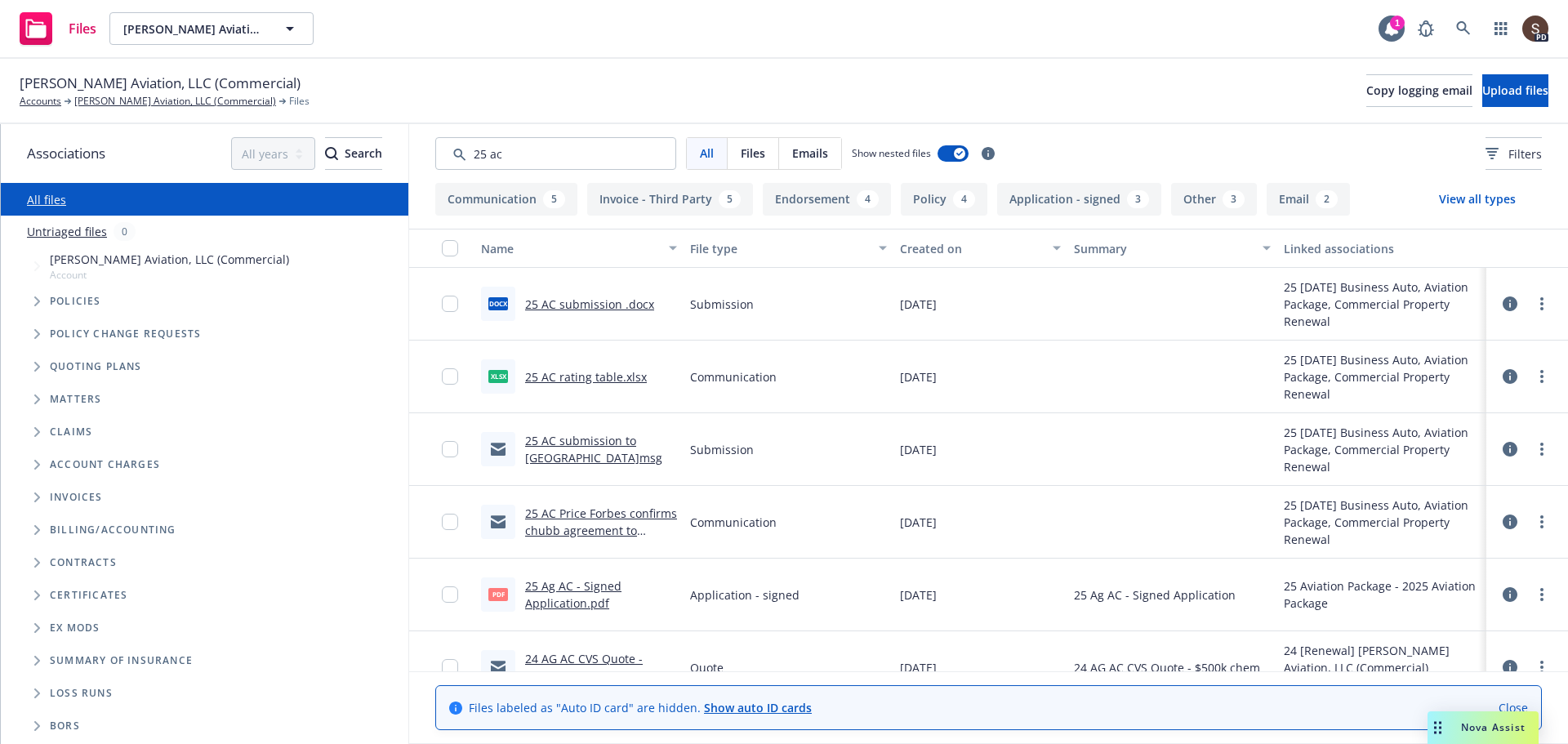
click at [592, 375] on link "25 AC rating table.xlsx" at bounding box center [585, 376] width 122 height 15
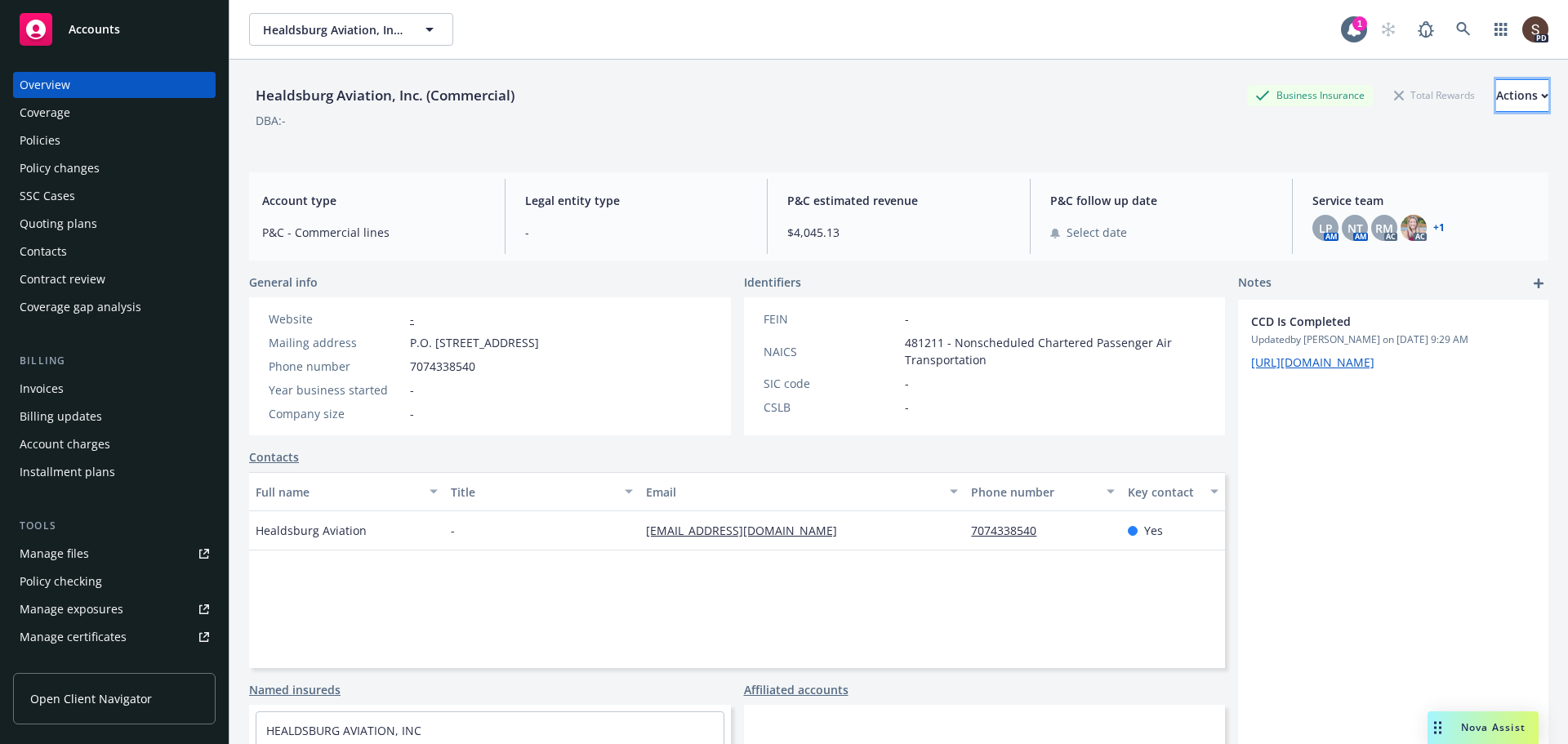
click at [1496, 95] on div "Actions" at bounding box center [1522, 95] width 52 height 31
click at [35, 146] on div "Policies" at bounding box center [40, 140] width 41 height 26
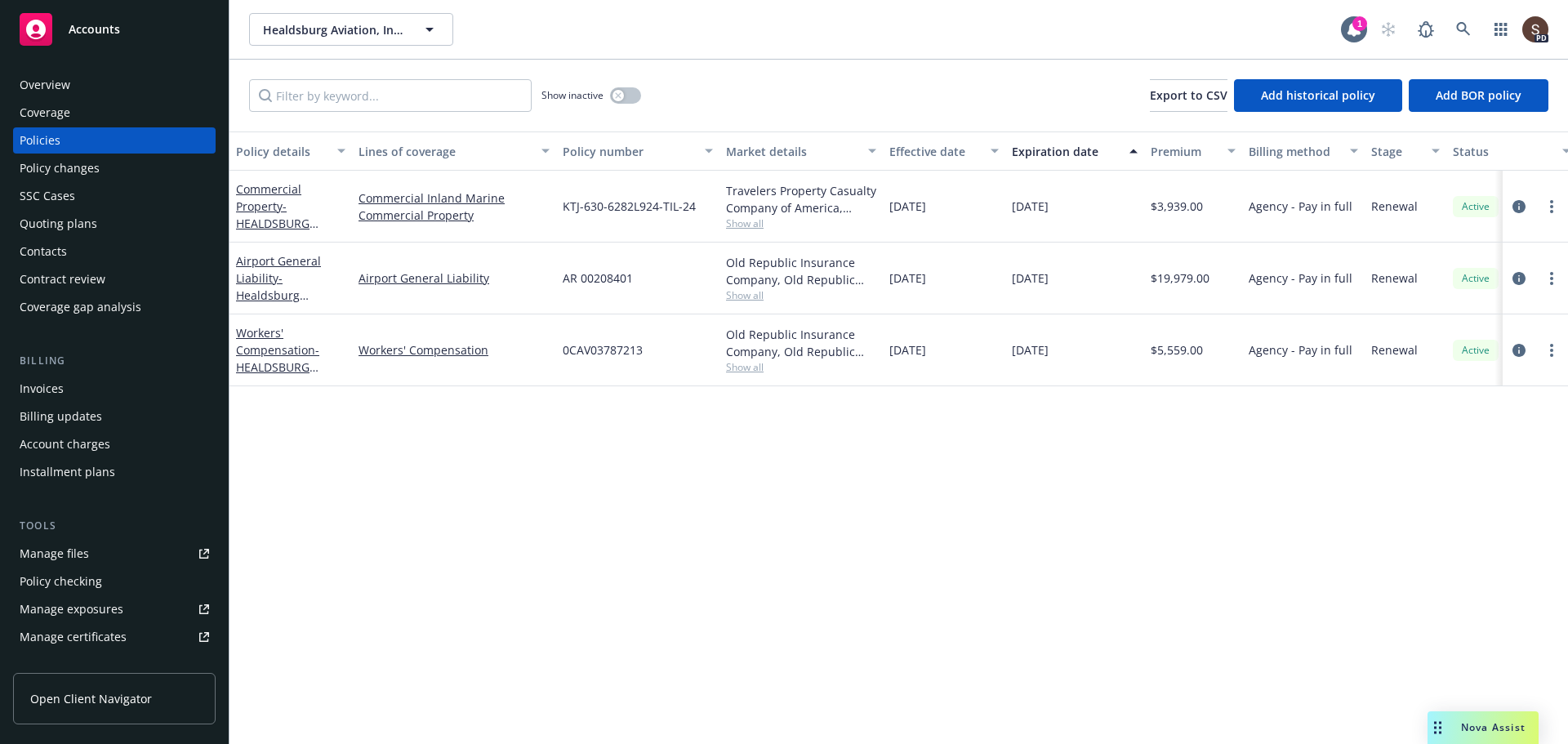
click at [75, 548] on div "Manage files" at bounding box center [54, 554] width 69 height 26
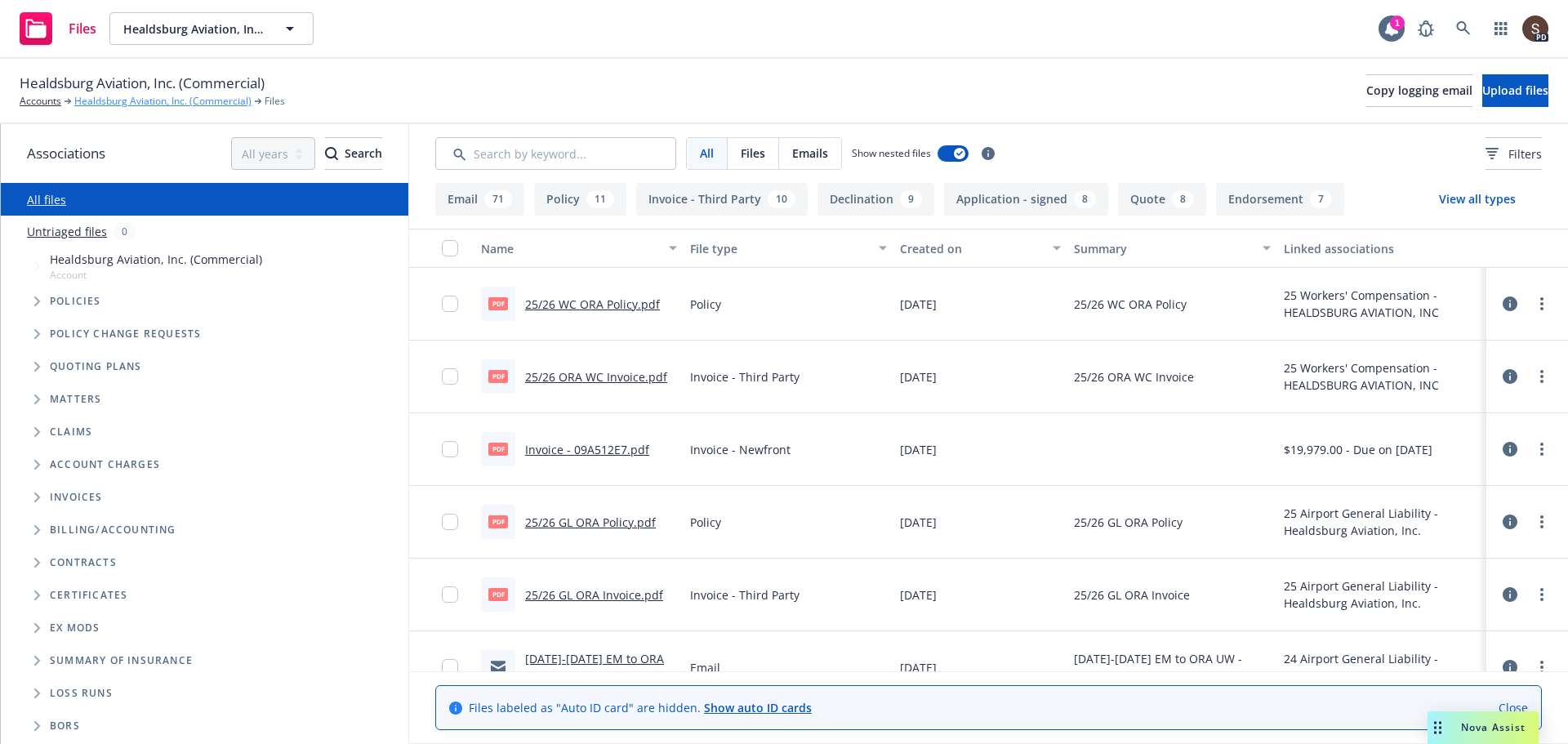
click at [121, 109] on link "Healdsburg Aviation, Inc. (Commercial)" at bounding box center [163, 101] width 177 height 15
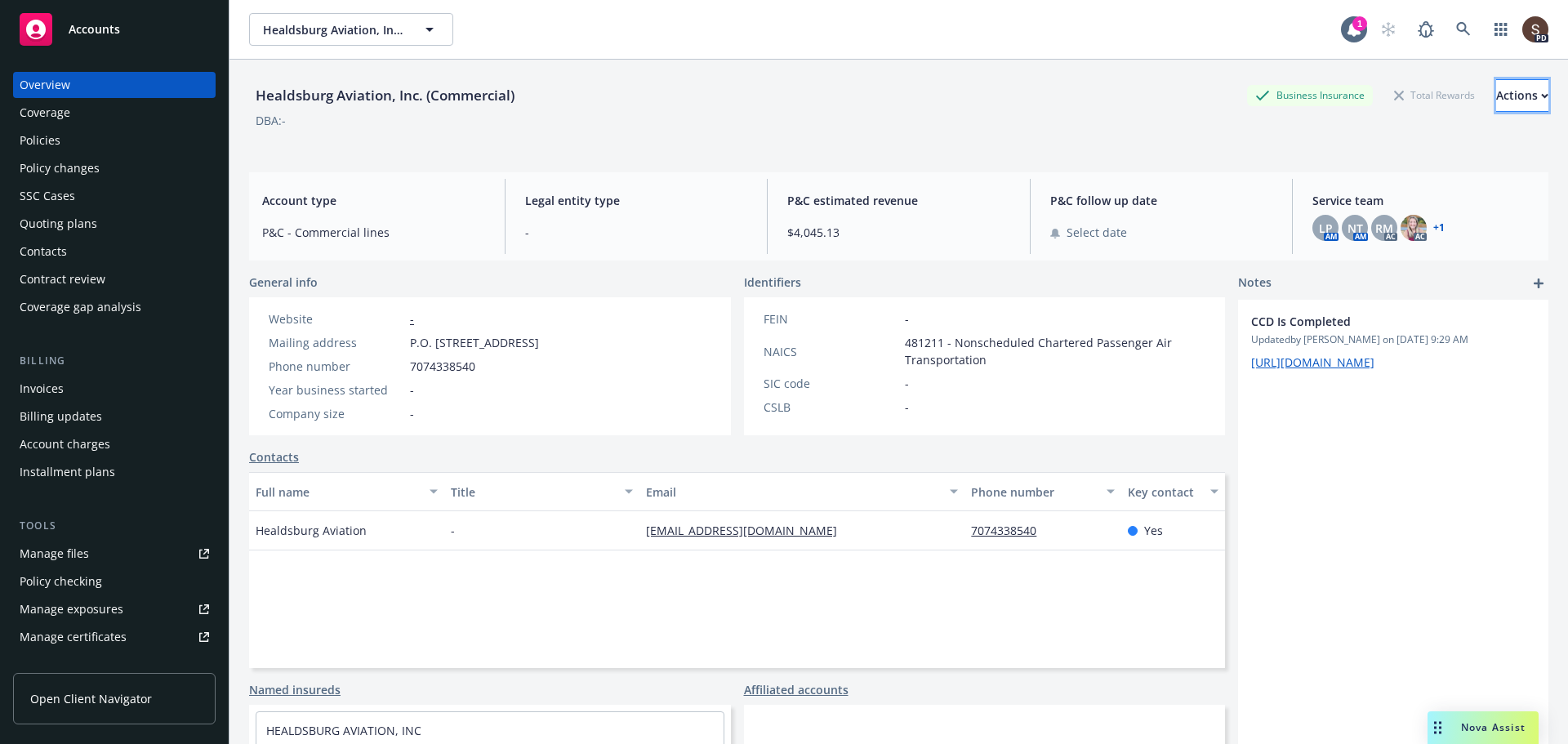
click at [1496, 95] on div "Actions" at bounding box center [1522, 95] width 52 height 31
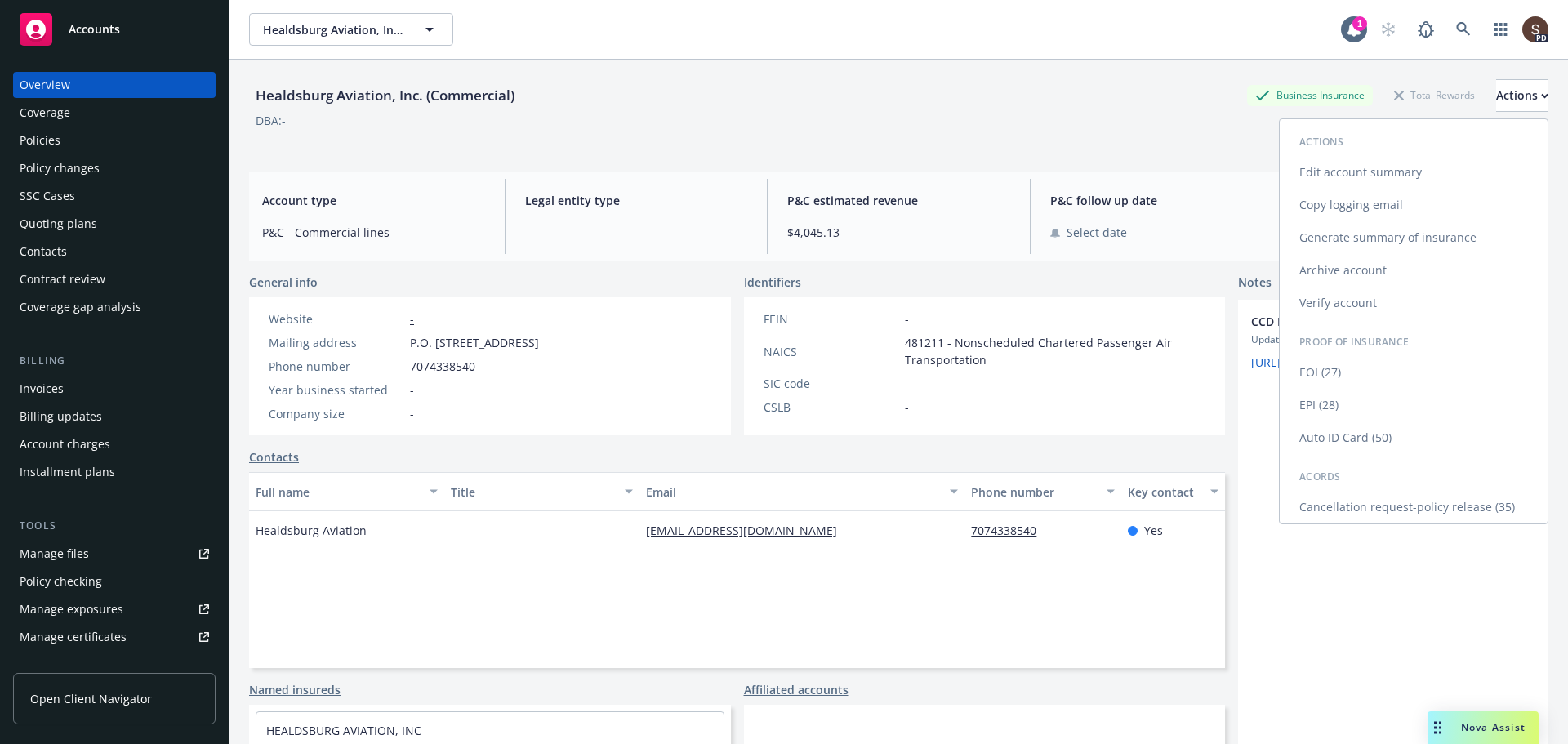
click at [1328, 242] on link "Generate summary of insurance" at bounding box center [1413, 238] width 268 height 33
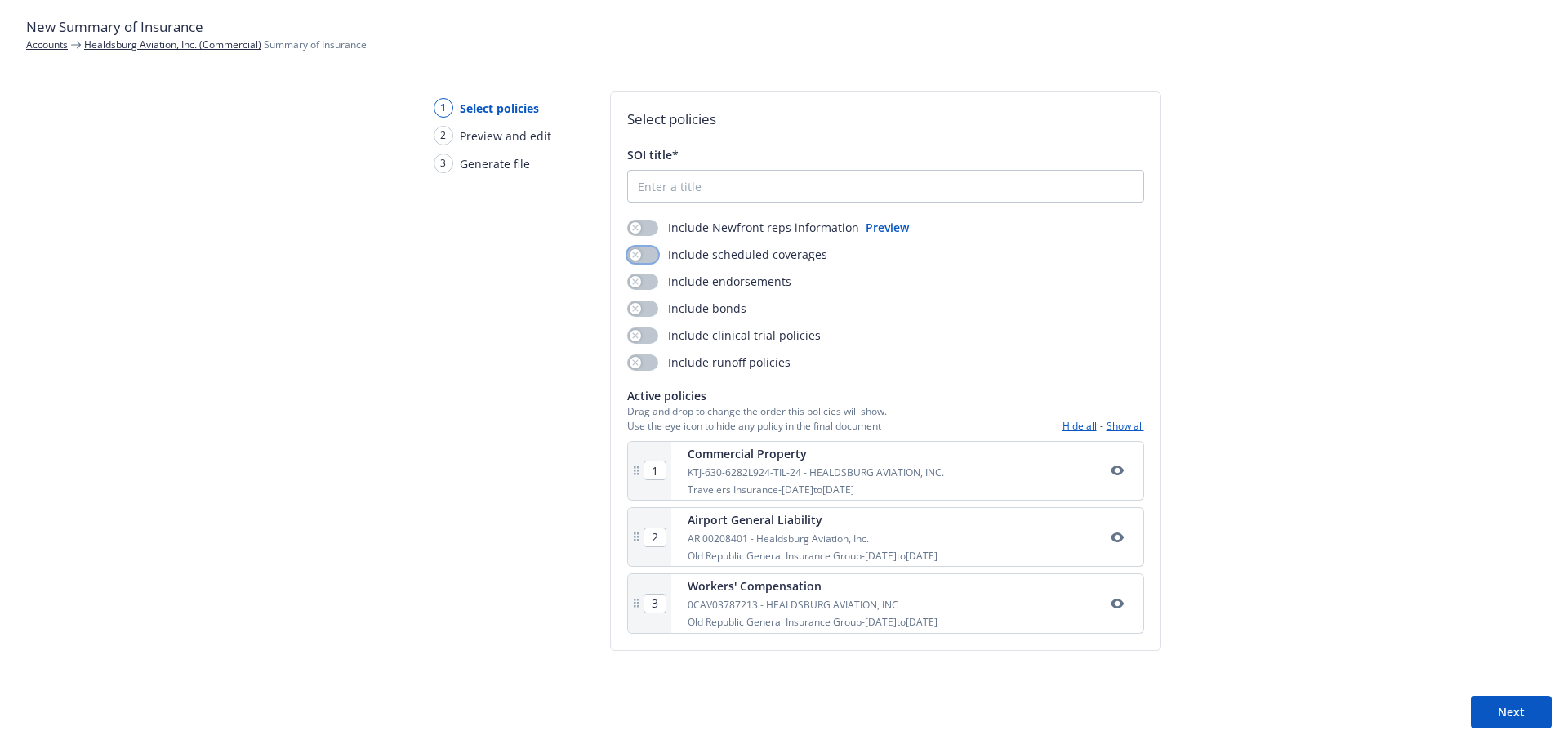
click at [651, 255] on button "button" at bounding box center [642, 255] width 31 height 16
click at [647, 287] on button "button" at bounding box center [642, 282] width 31 height 16
click at [696, 188] on input "SOI title*" at bounding box center [885, 186] width 515 height 31
click at [657, 187] on input "Healsburg Aviation" at bounding box center [885, 186] width 515 height 31
click at [633, 481] on div "1" at bounding box center [649, 471] width 44 height 58
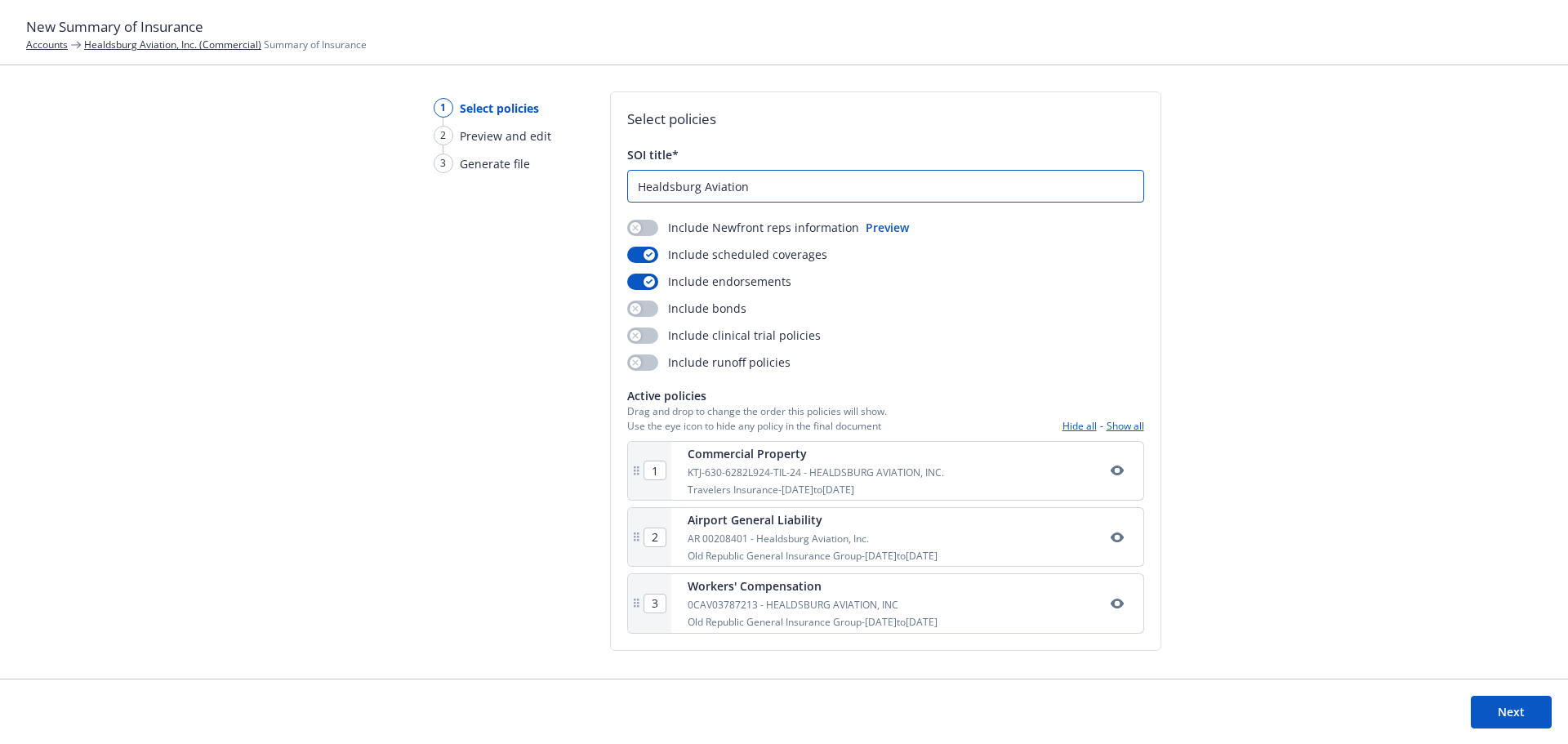
type input "Healdsburg Aviation"
click at [1490, 705] on button "Next" at bounding box center [1511, 712] width 81 height 33
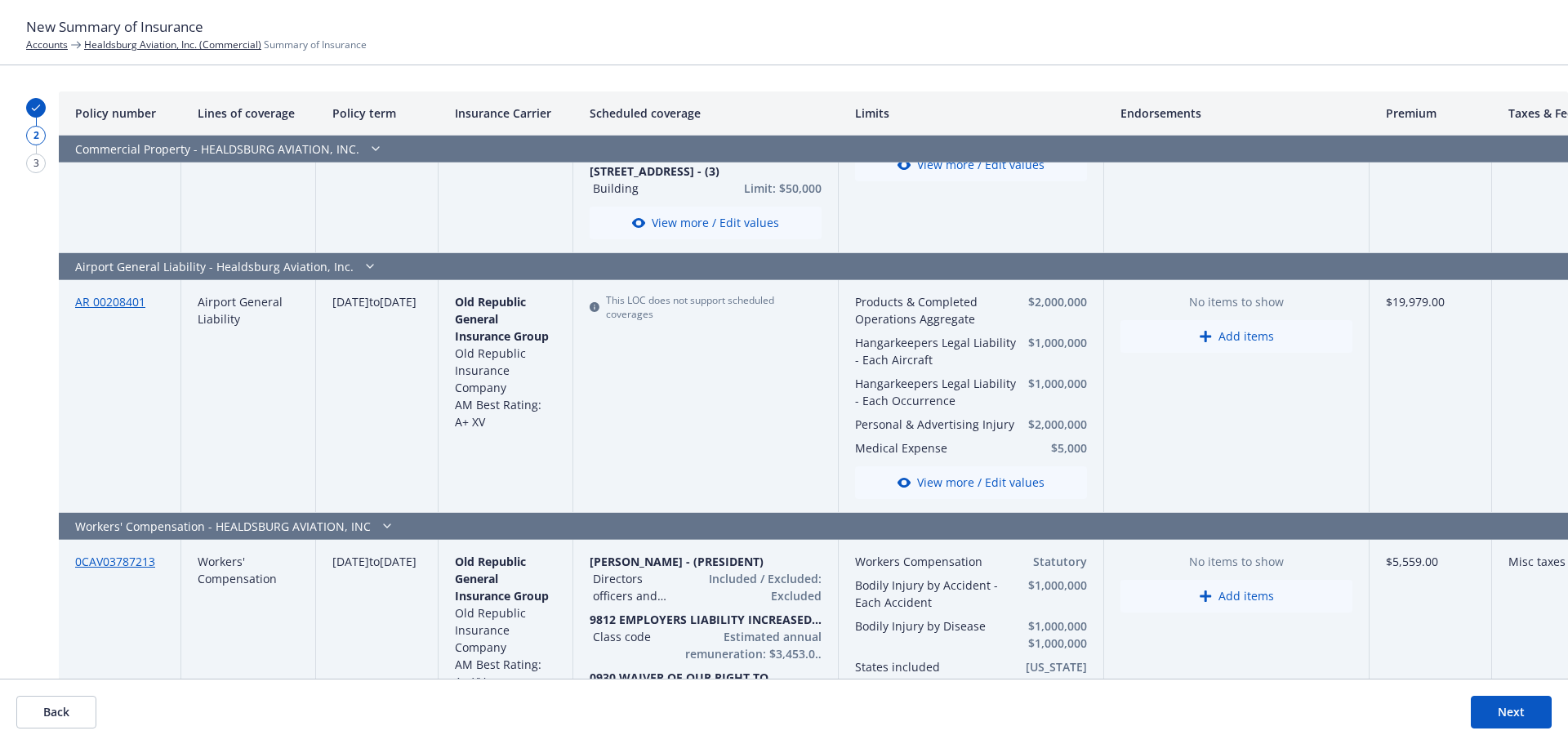
scroll to position [264, 0]
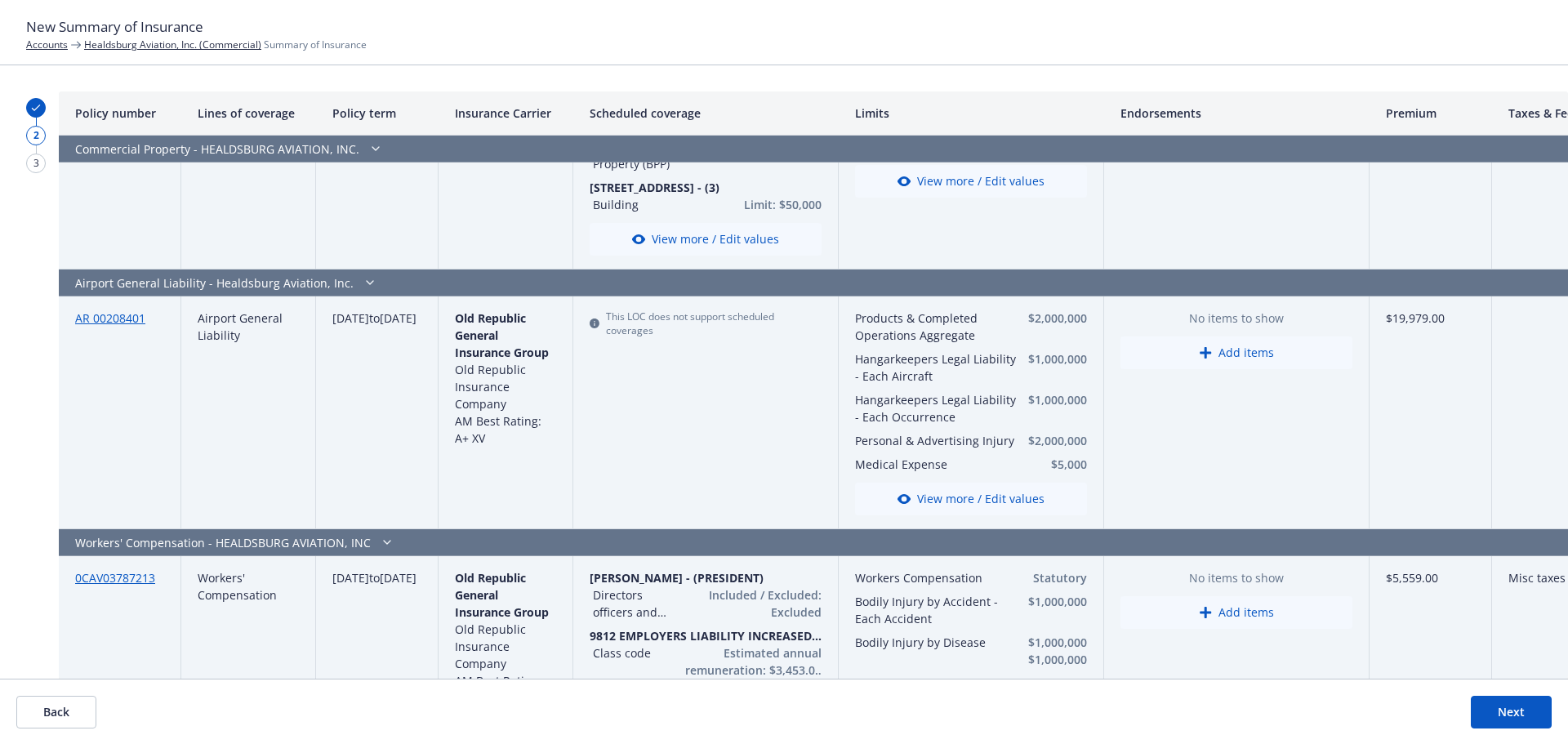
click at [1501, 713] on button "Next" at bounding box center [1511, 712] width 81 height 33
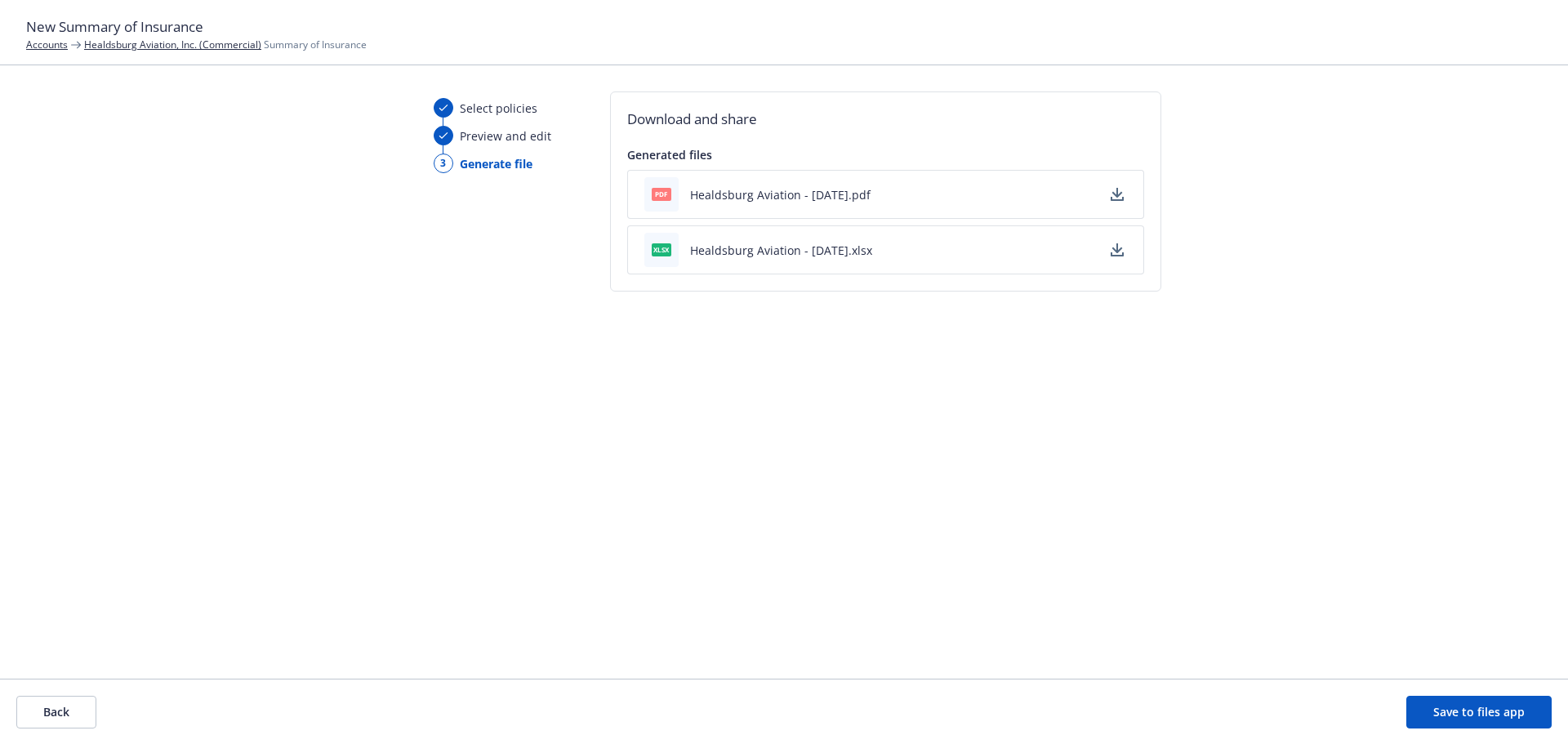
click at [843, 191] on button "Healdsburg Aviation - 09/18/2025.pdf" at bounding box center [780, 194] width 181 height 17
click at [225, 44] on link "Healdsburg Aviation, Inc. (Commercial)" at bounding box center [173, 44] width 177 height 14
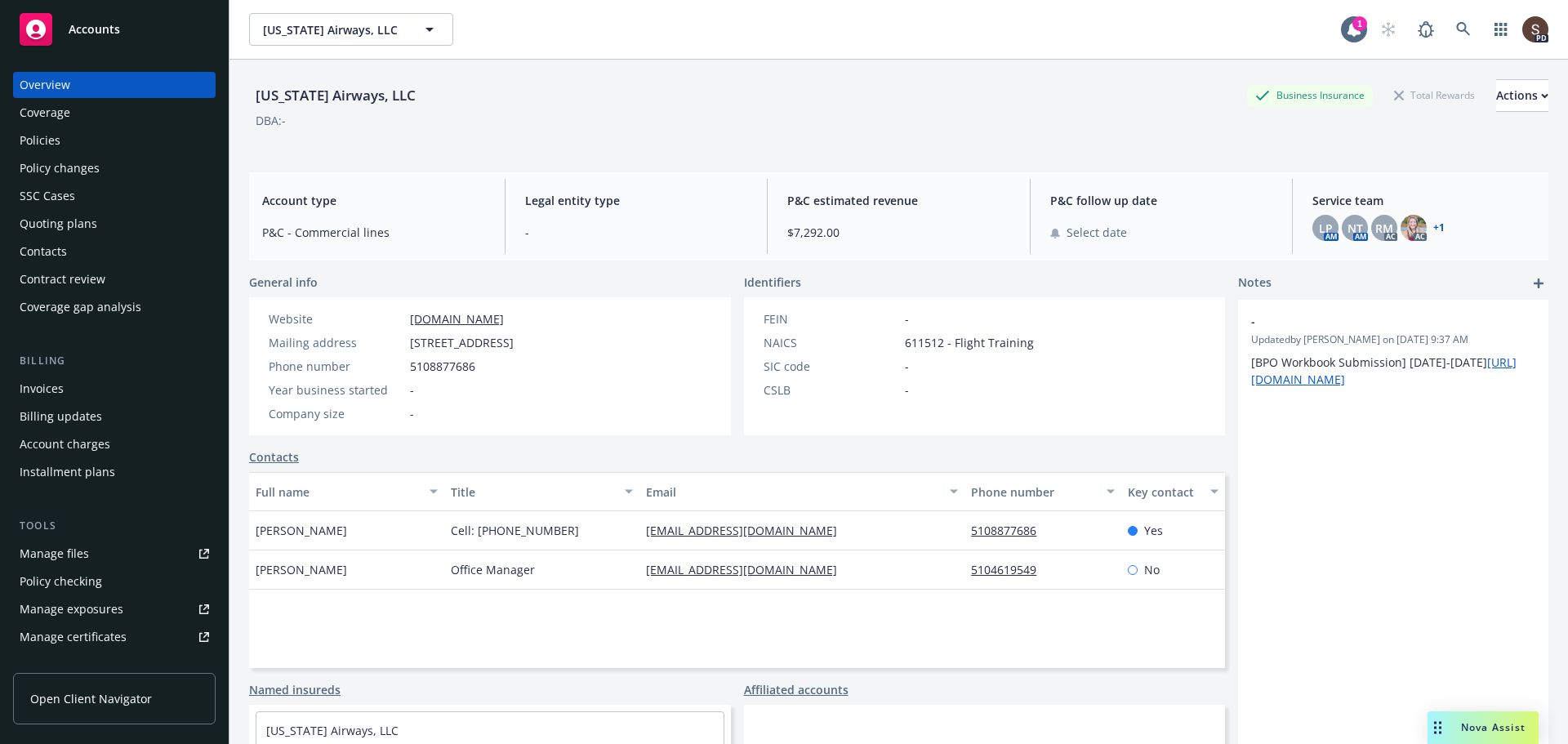
scroll to position [376, 0]
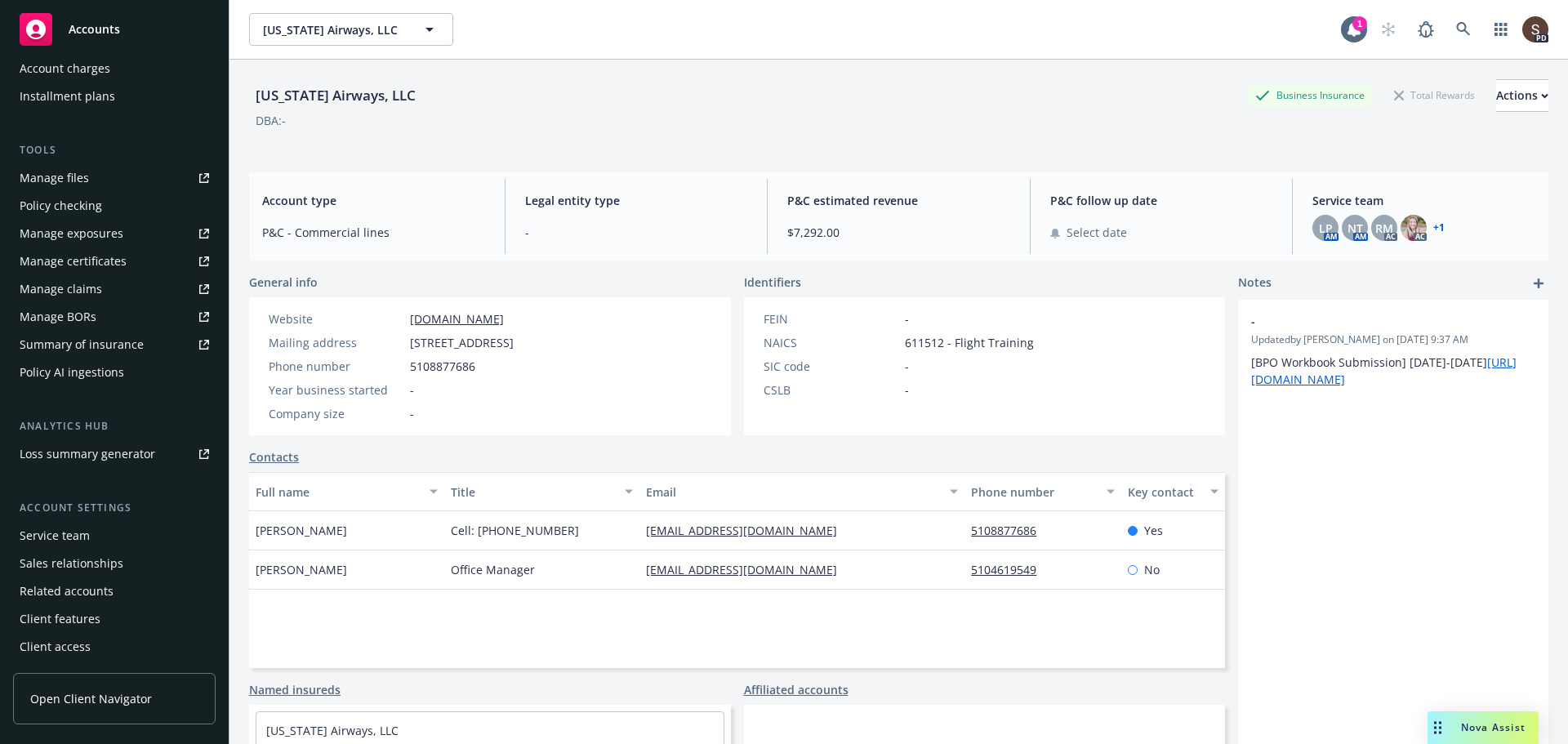
click at [59, 528] on div "Service team" at bounding box center [54, 536] width 70 height 26
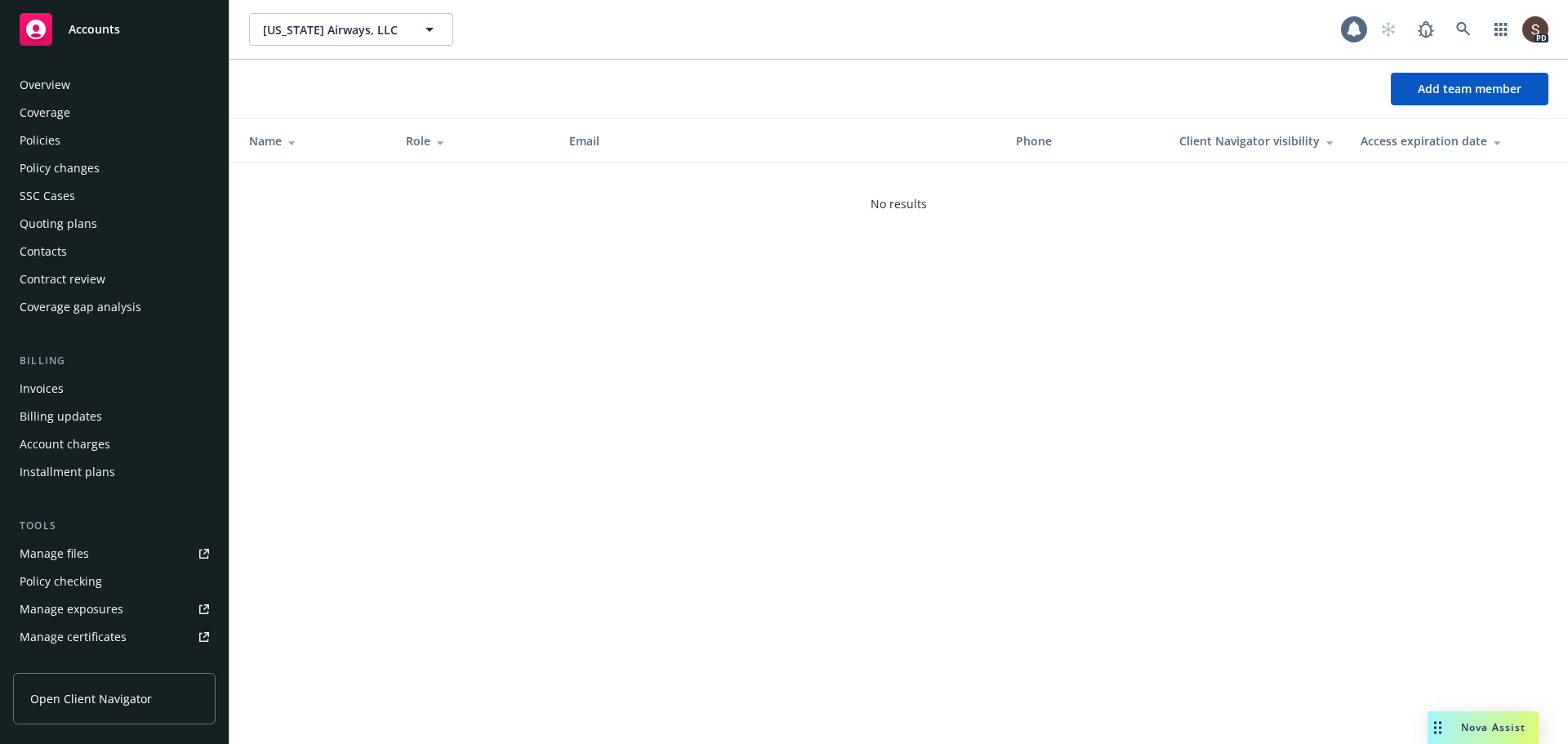
scroll to position [376, 0]
